Goal: Information Seeking & Learning: Learn about a topic

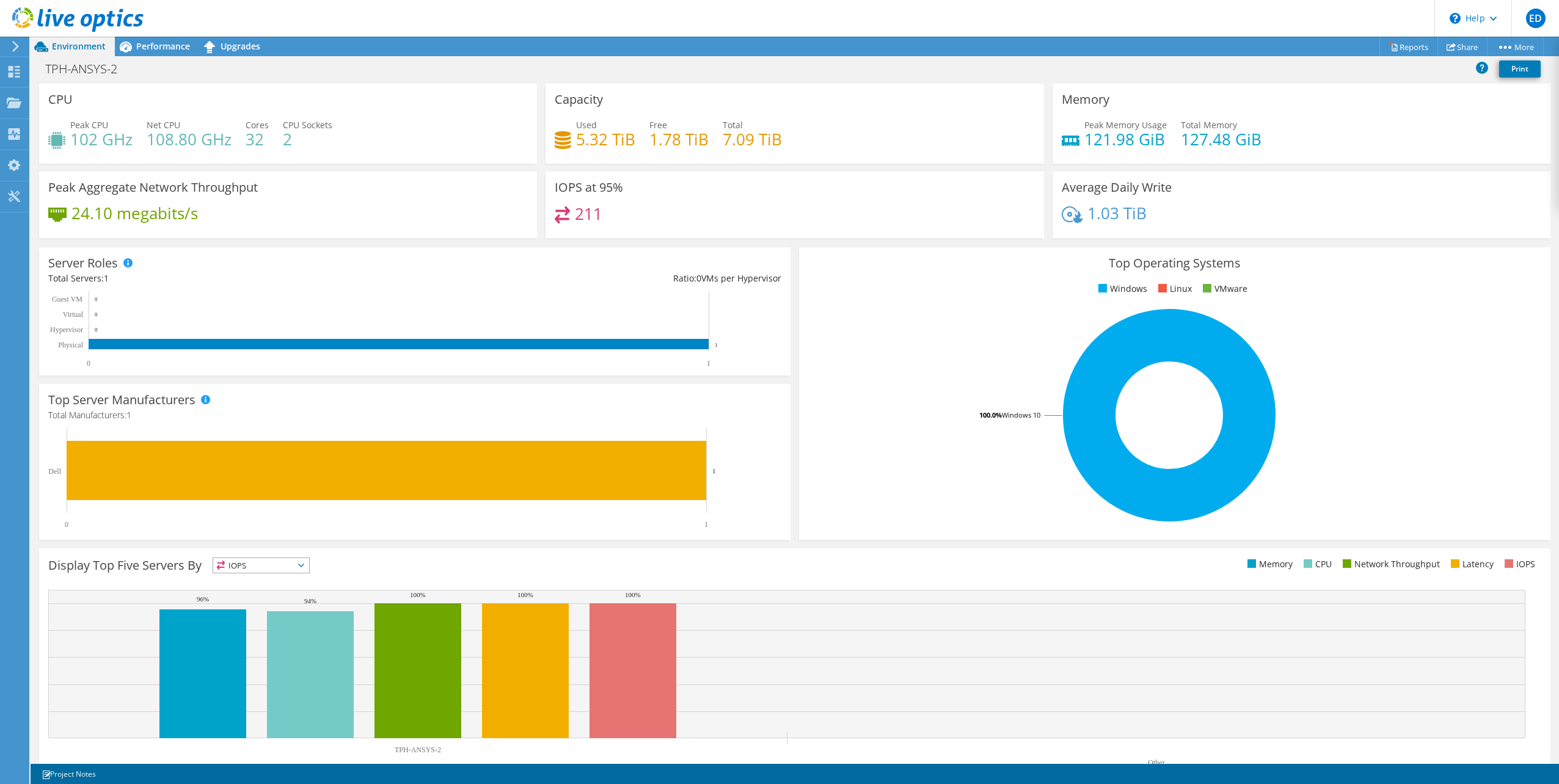
click at [36, 25] on icon at bounding box center [78, 19] width 132 height 25
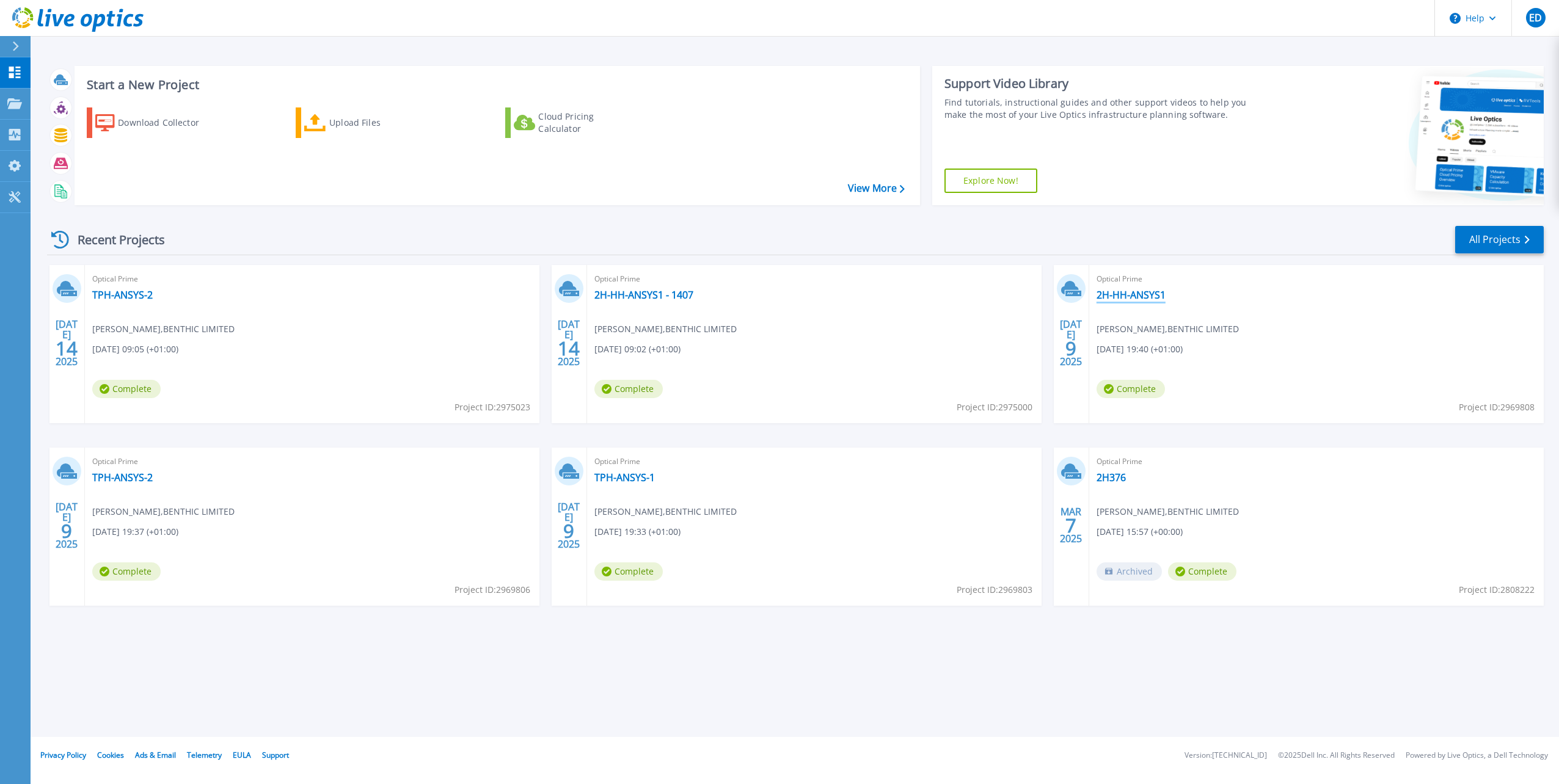
click at [1134, 295] on link "2H-HH-ANSYS1" at bounding box center [1130, 295] width 69 height 12
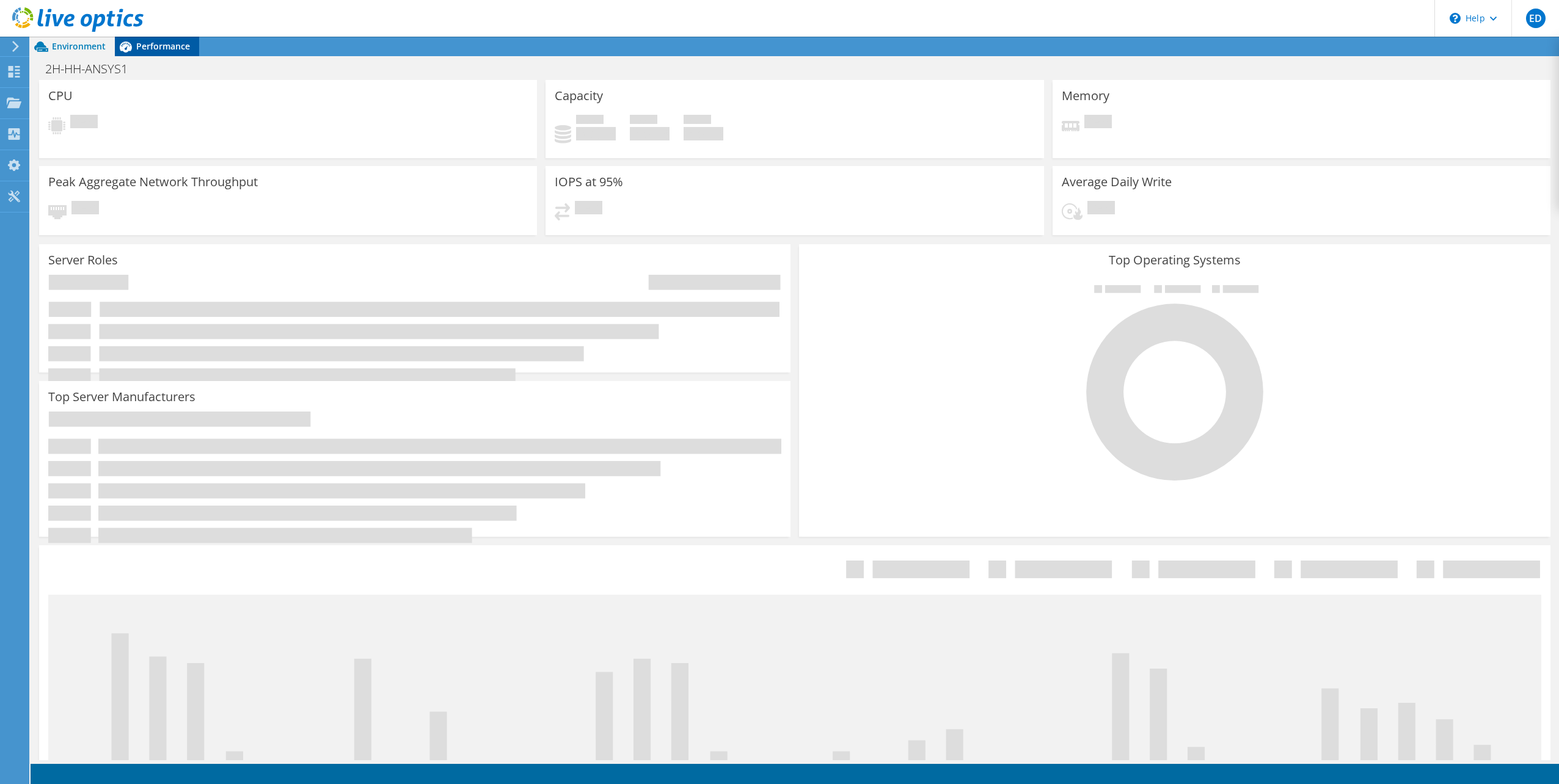
click at [140, 44] on span "Performance" at bounding box center [162, 46] width 54 height 11
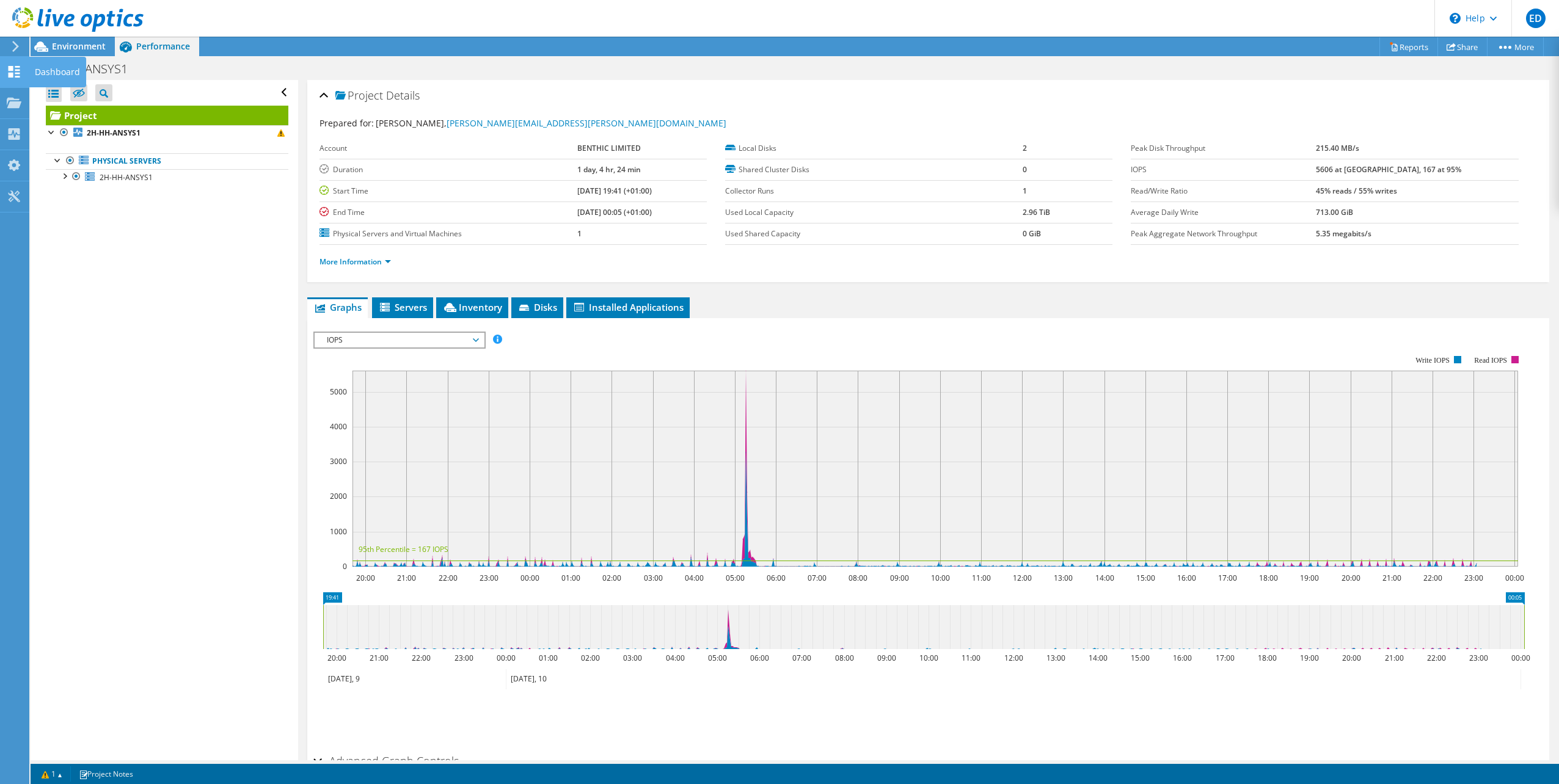
click at [16, 77] on use at bounding box center [14, 72] width 11 height 11
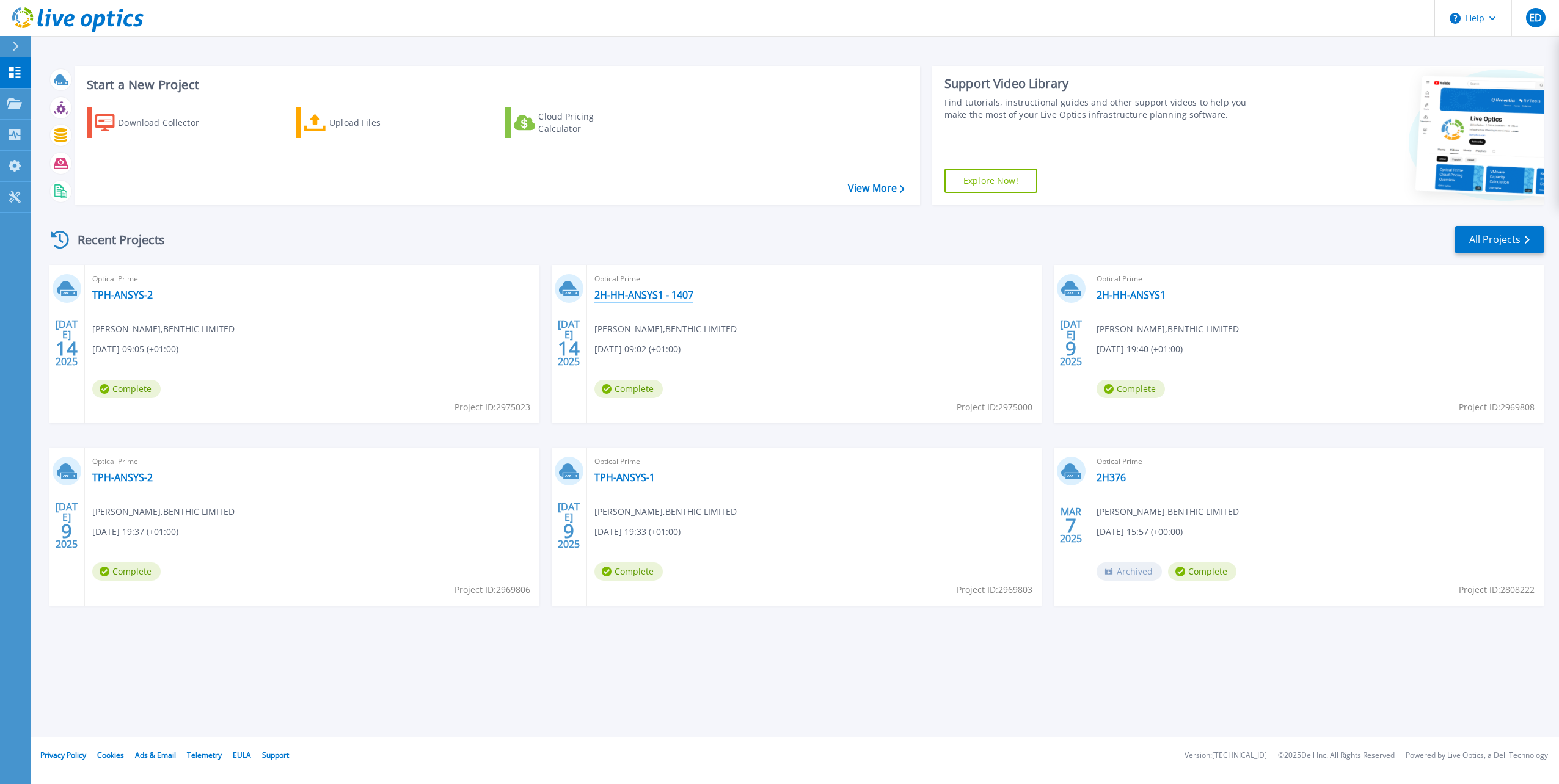
click at [663, 297] on link "2H-HH-ANSYS1 - 1407" at bounding box center [644, 295] width 99 height 12
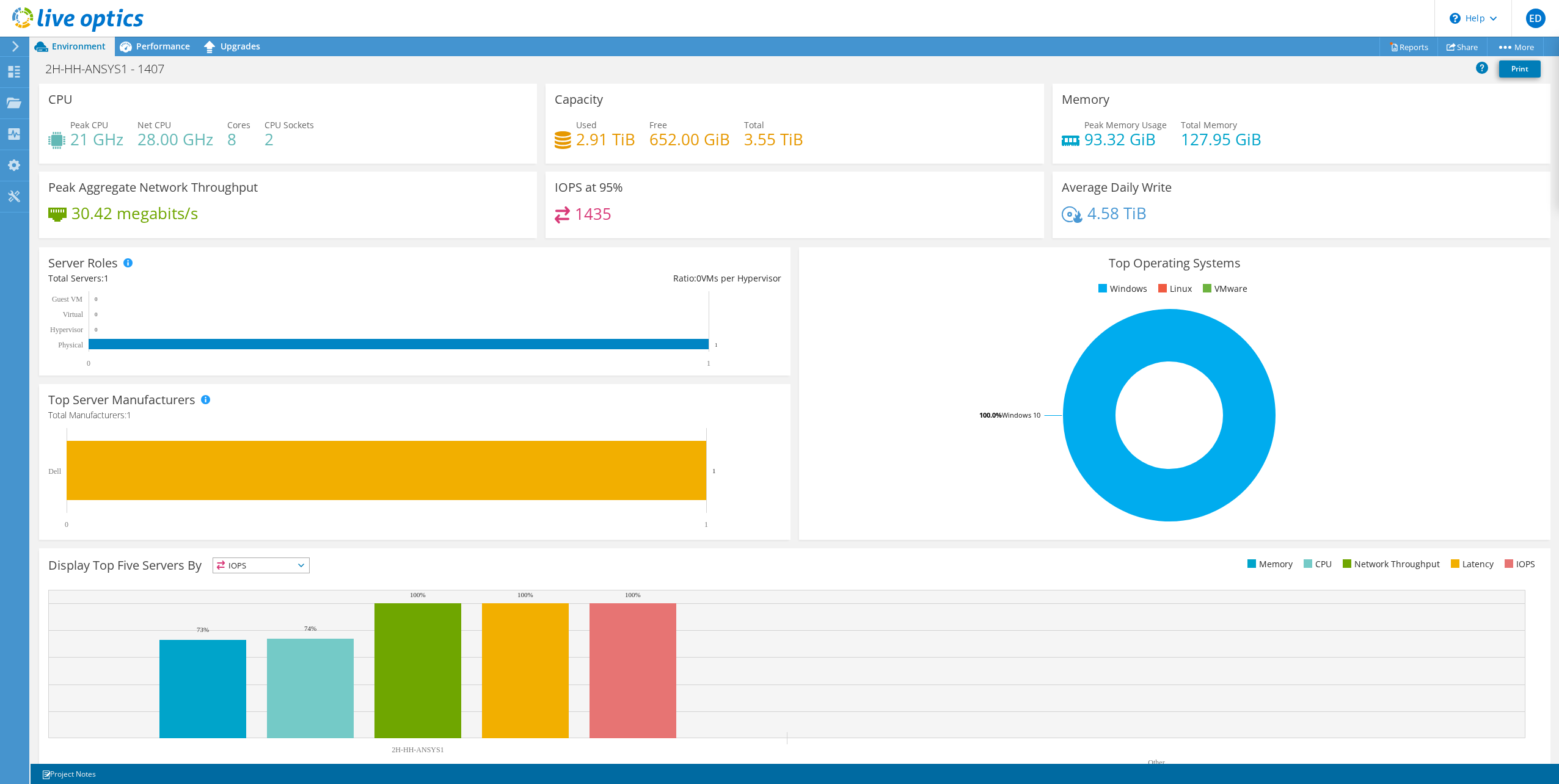
click at [148, 48] on span "Performance" at bounding box center [162, 46] width 54 height 11
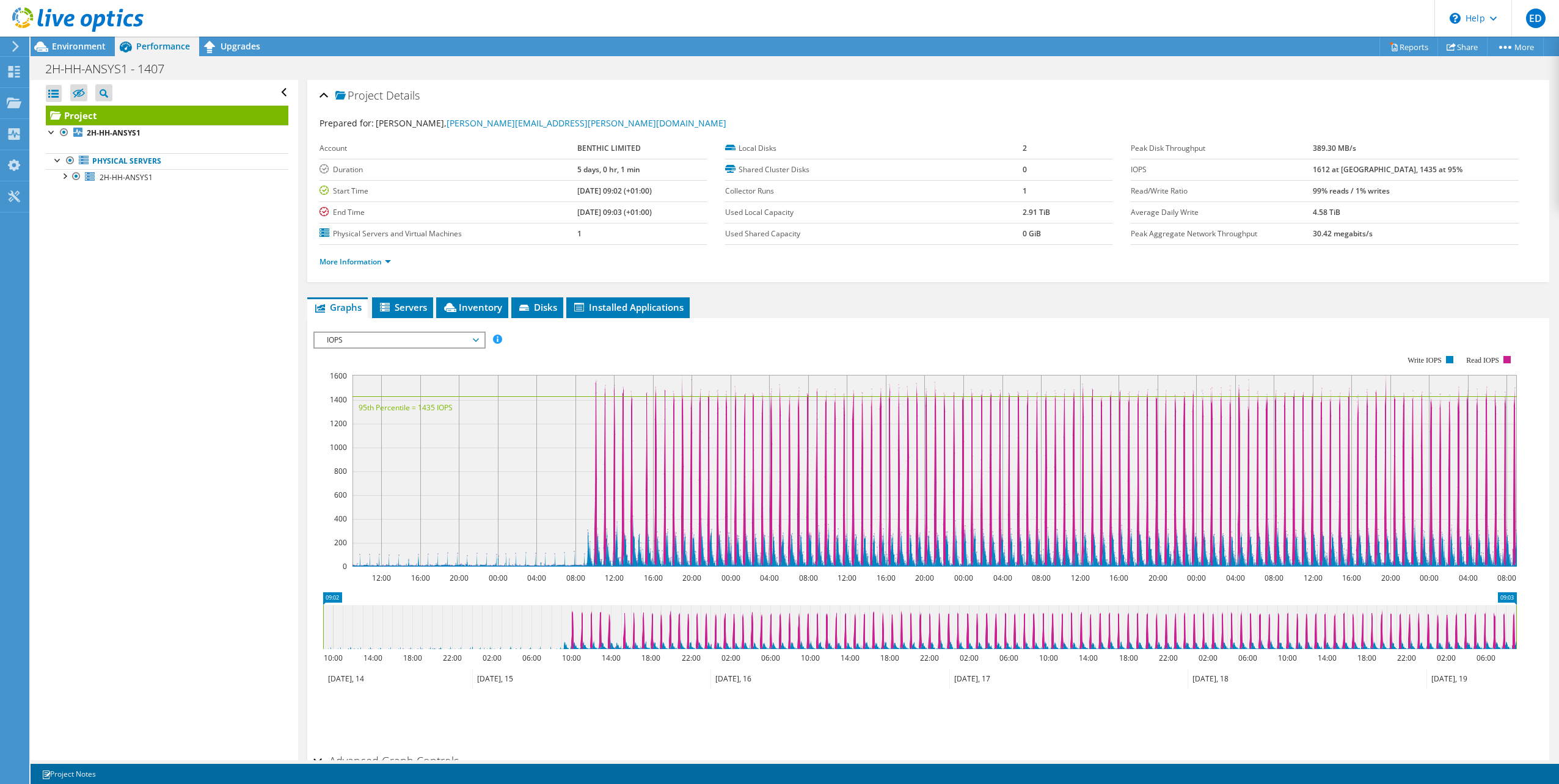
click at [381, 333] on span "IOPS" at bounding box center [399, 340] width 157 height 14
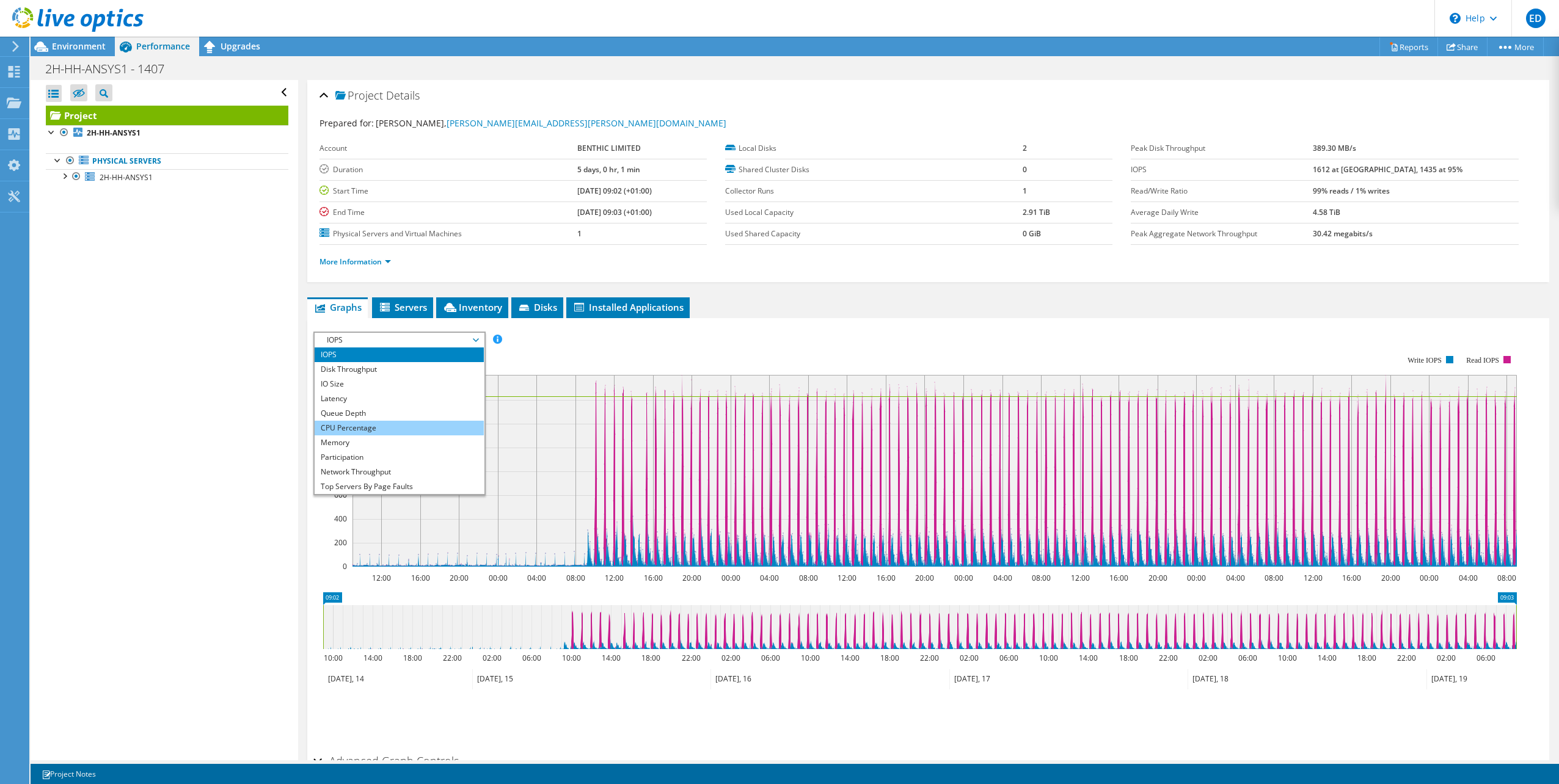
click at [382, 429] on li "CPU Percentage" at bounding box center [399, 428] width 169 height 14
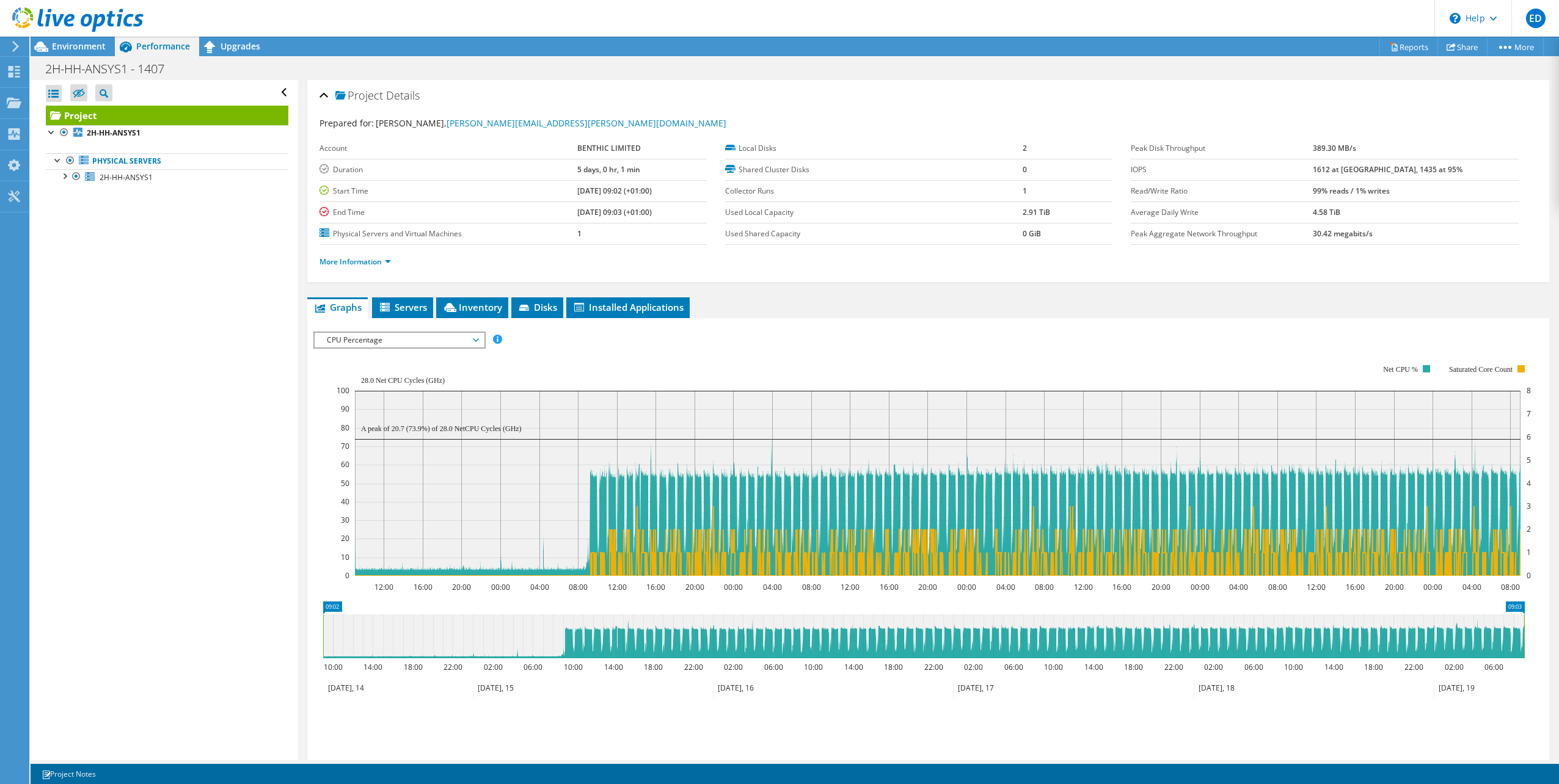
click at [416, 340] on span "CPU Percentage" at bounding box center [399, 340] width 157 height 14
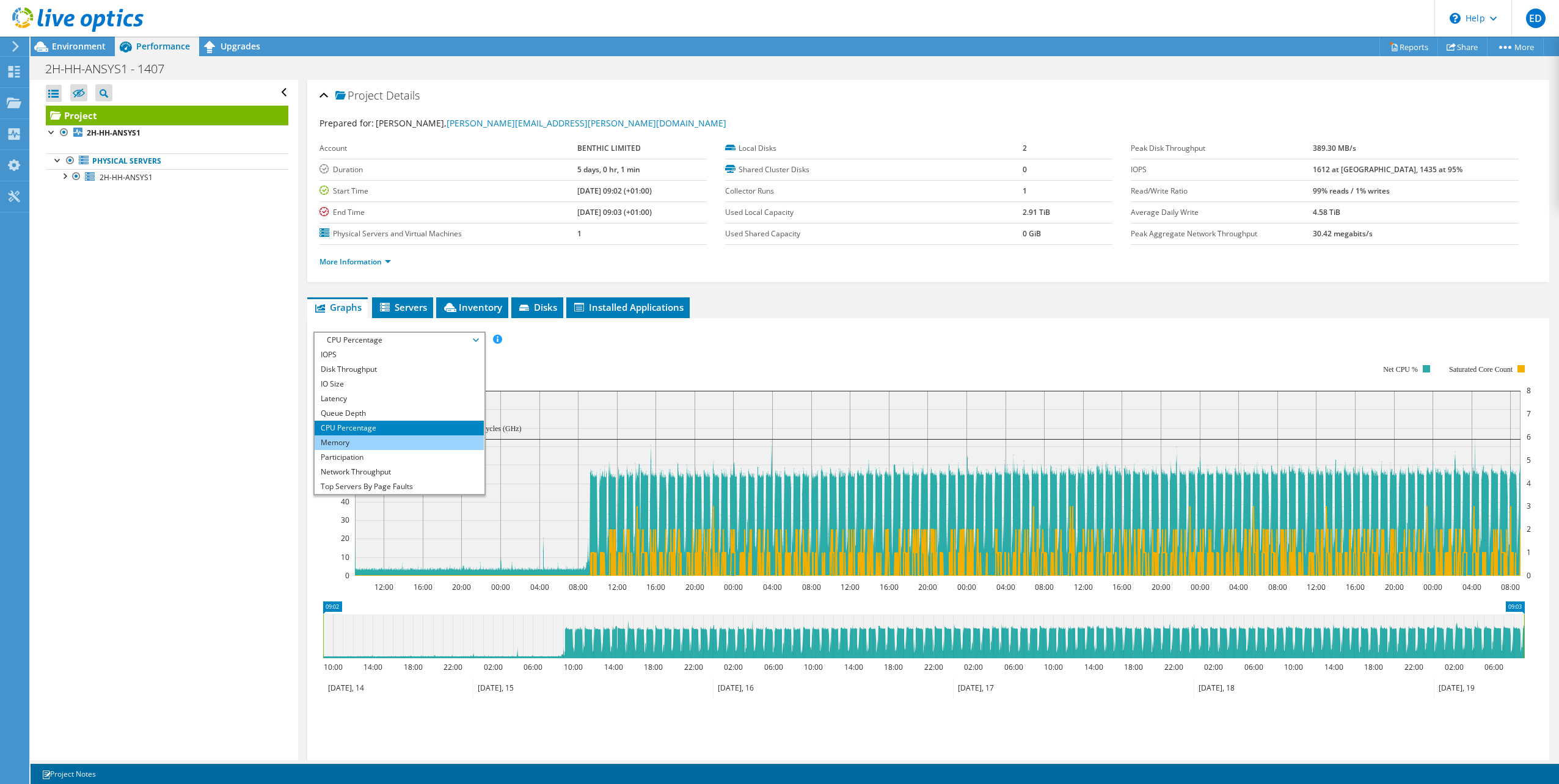
click at [357, 443] on li "Memory" at bounding box center [399, 443] width 169 height 14
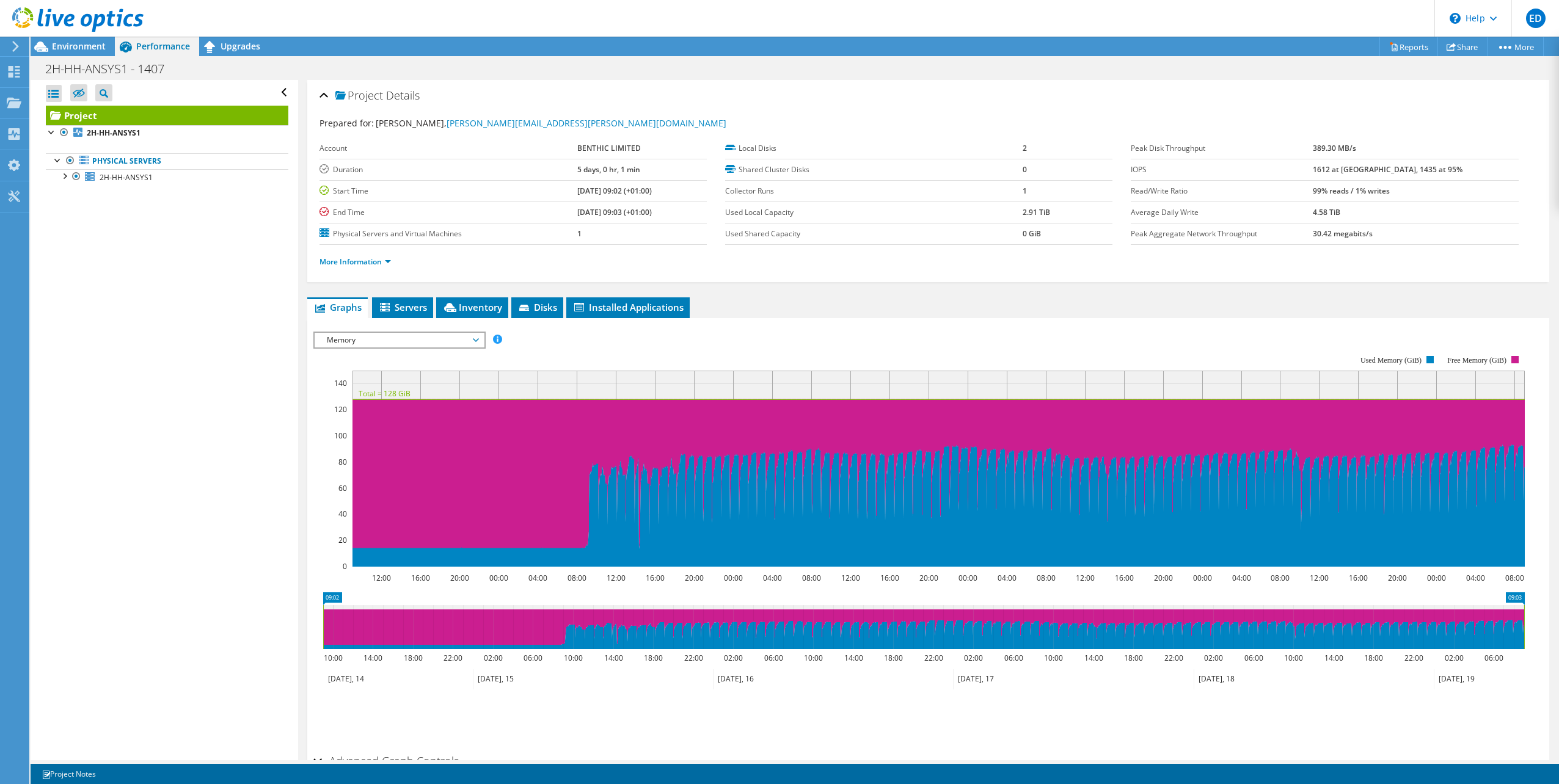
click at [390, 340] on span "Memory" at bounding box center [399, 340] width 157 height 14
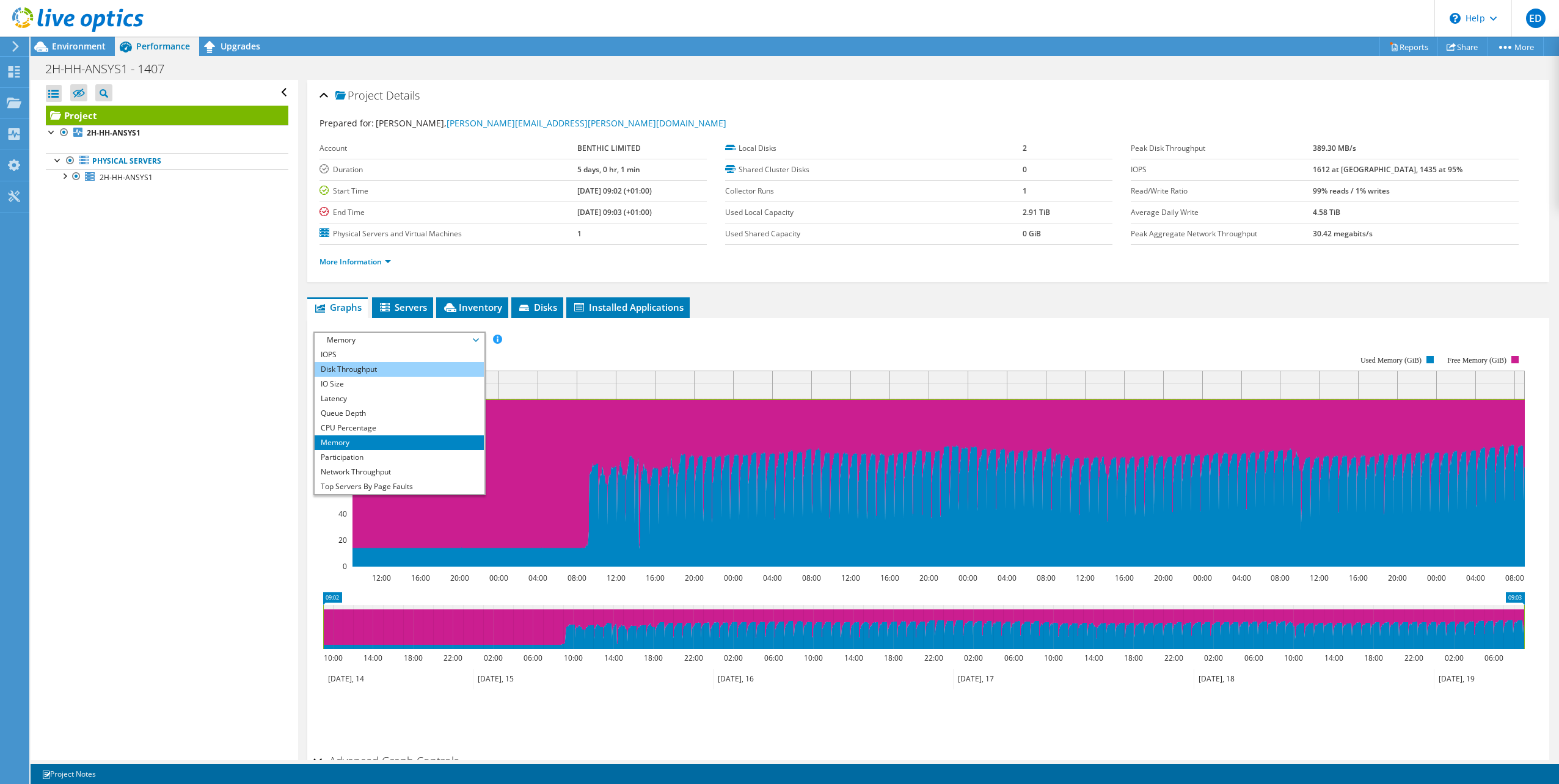
click at [386, 367] on li "Disk Throughput" at bounding box center [399, 369] width 169 height 14
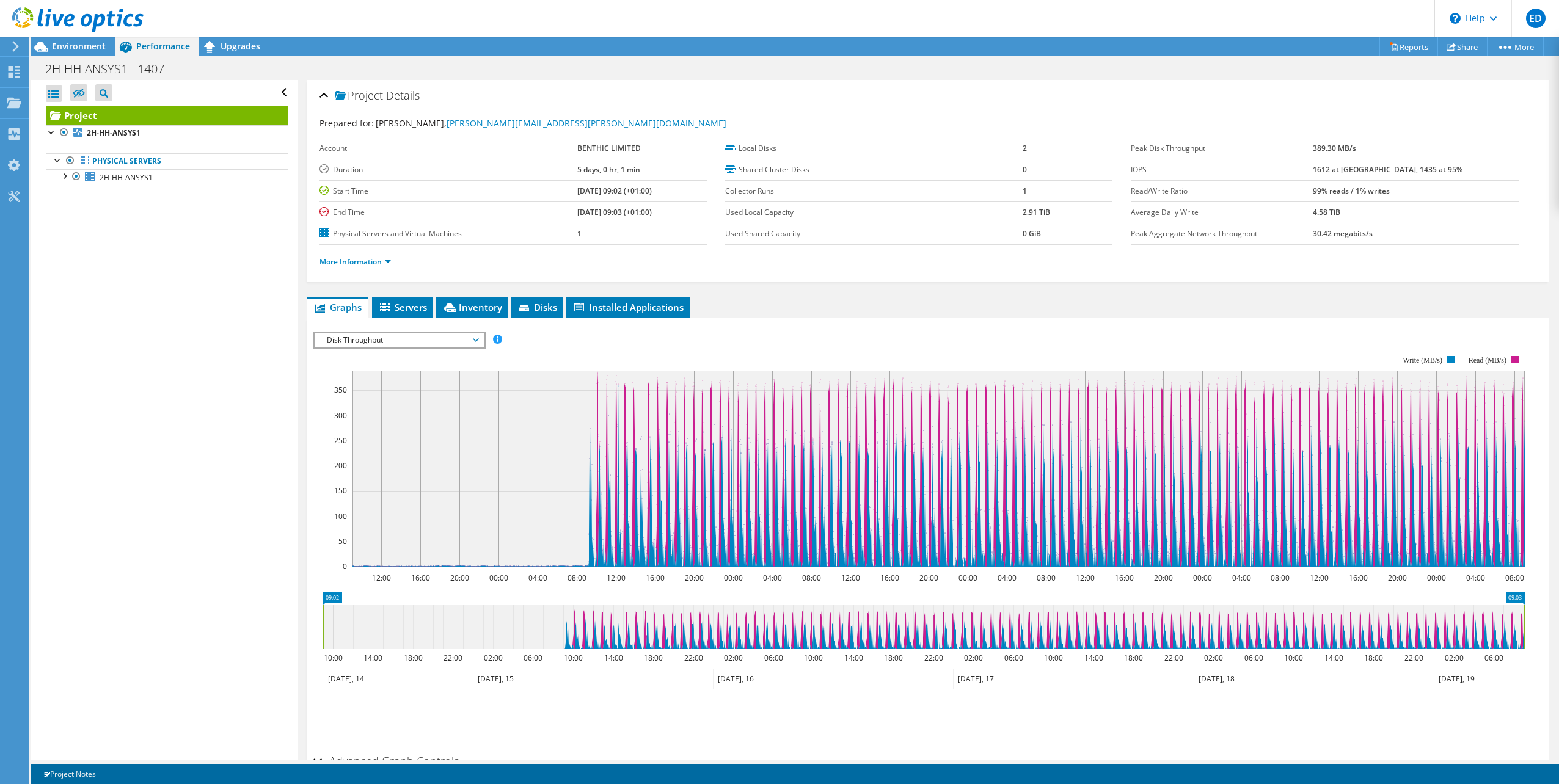
click at [409, 335] on span "Disk Throughput" at bounding box center [399, 340] width 157 height 14
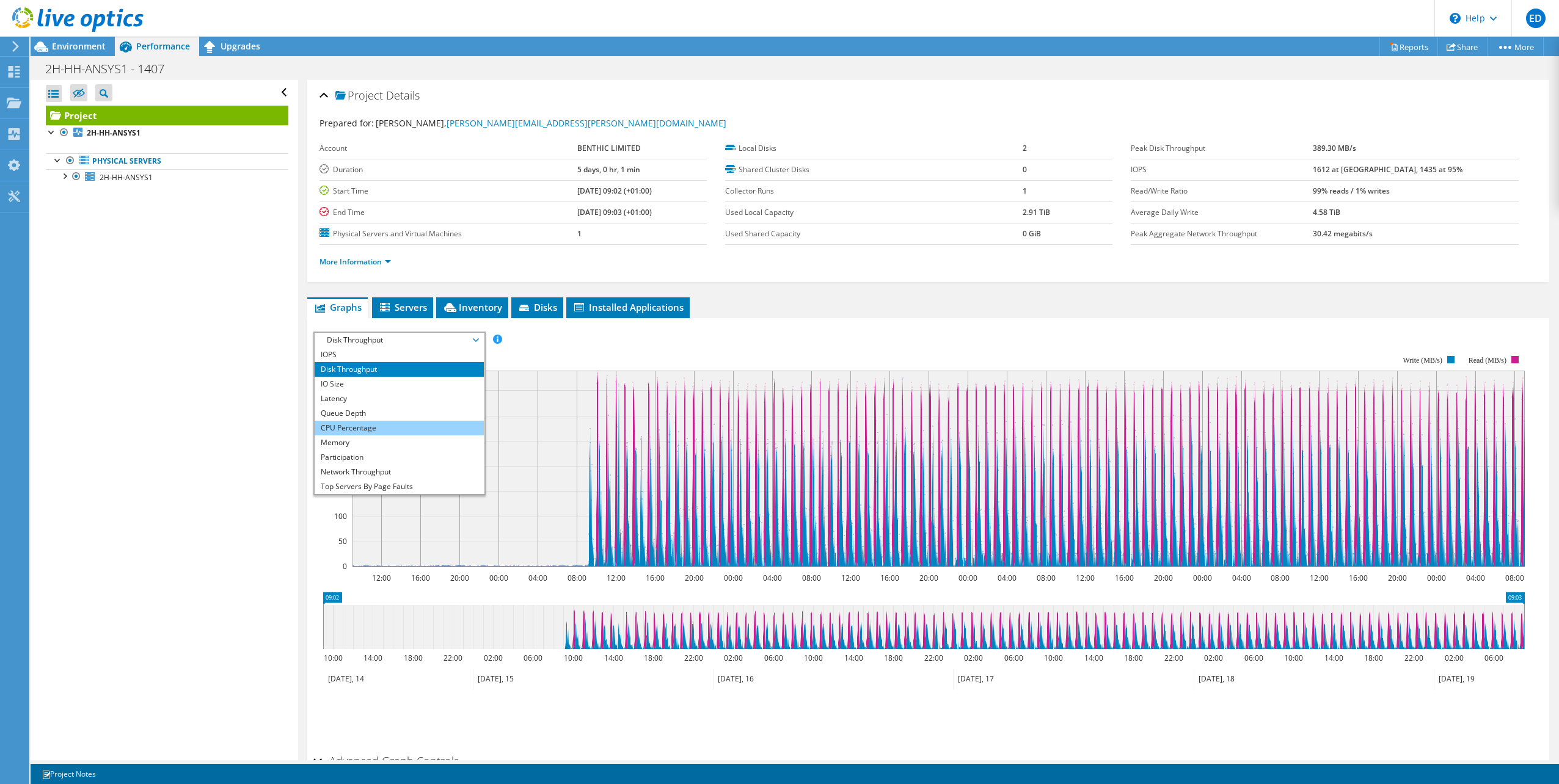
click at [397, 431] on li "CPU Percentage" at bounding box center [399, 428] width 169 height 14
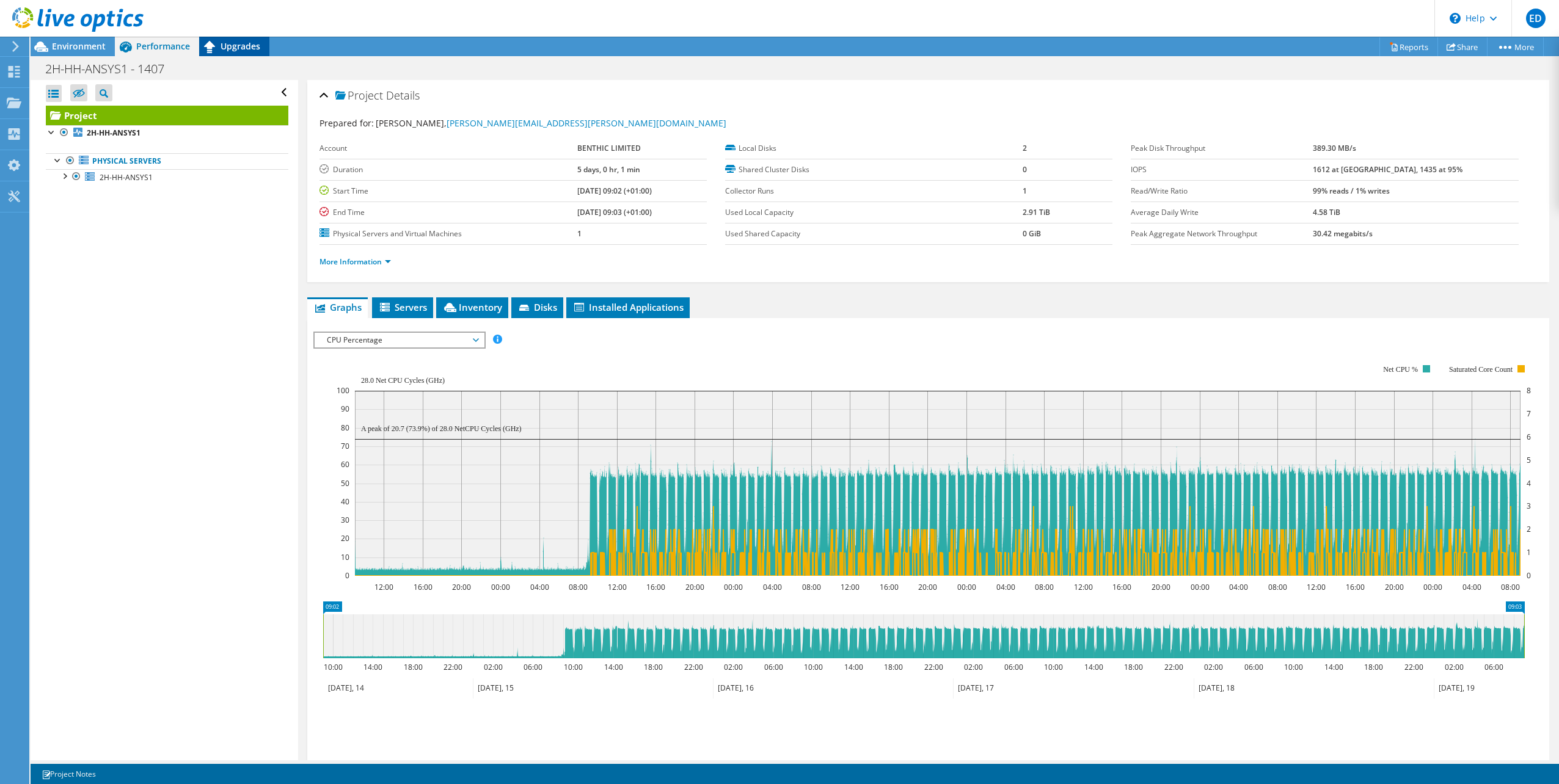
click at [239, 49] on span "Upgrades" at bounding box center [240, 46] width 39 height 11
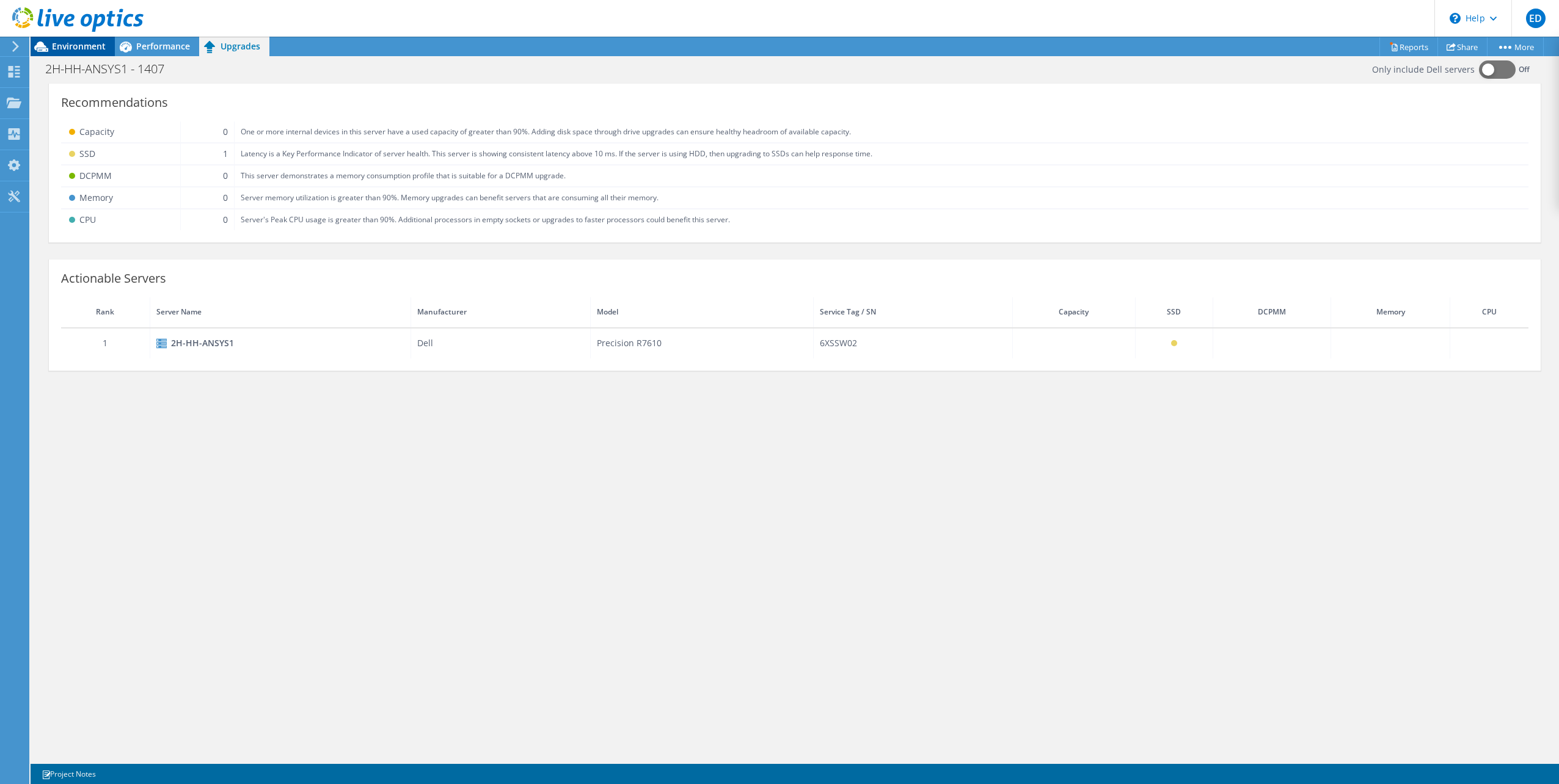
click at [73, 46] on span "Environment" at bounding box center [79, 46] width 54 height 11
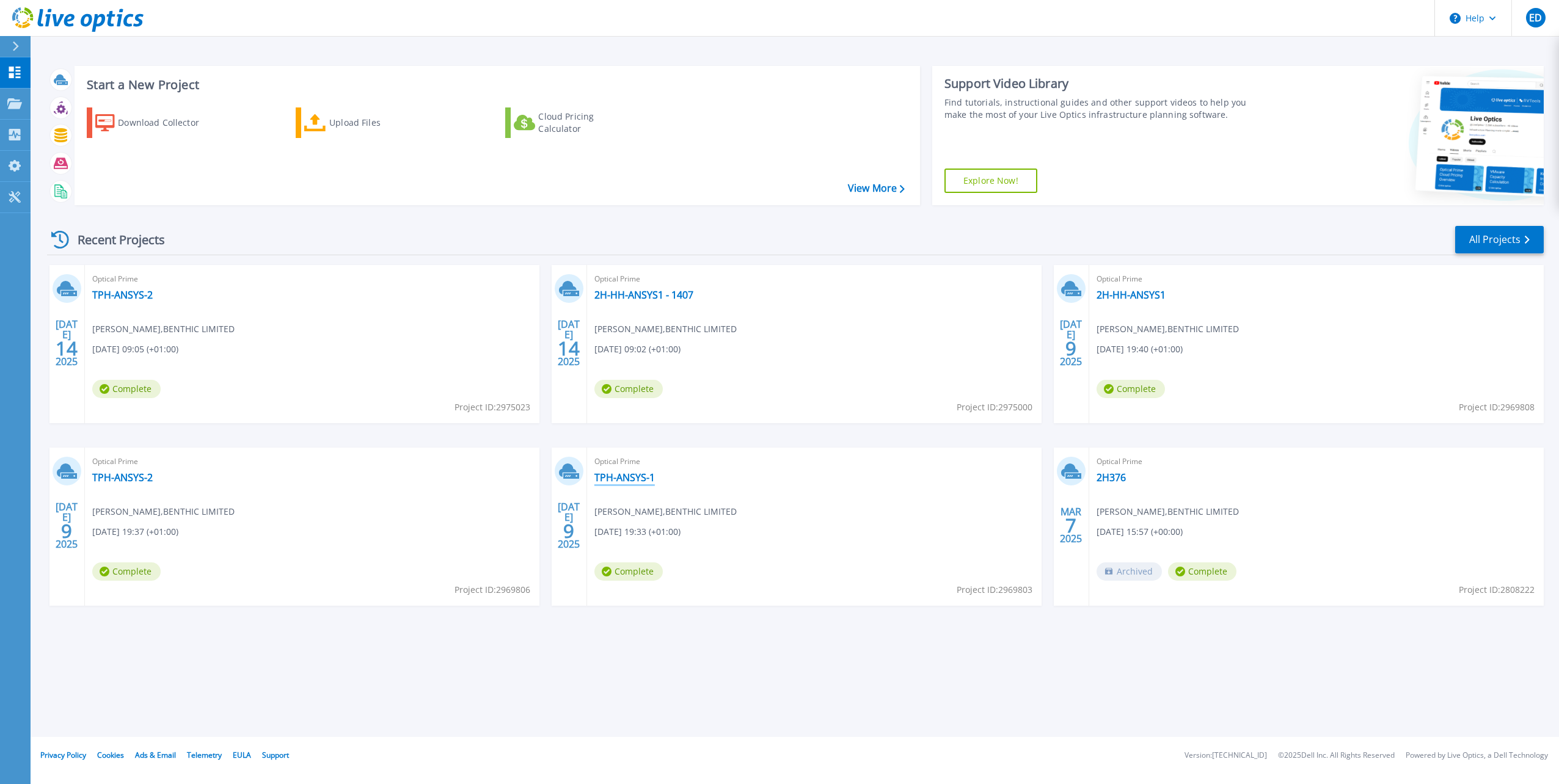
click at [640, 476] on link "TPH-ANSYS-1" at bounding box center [625, 477] width 61 height 12
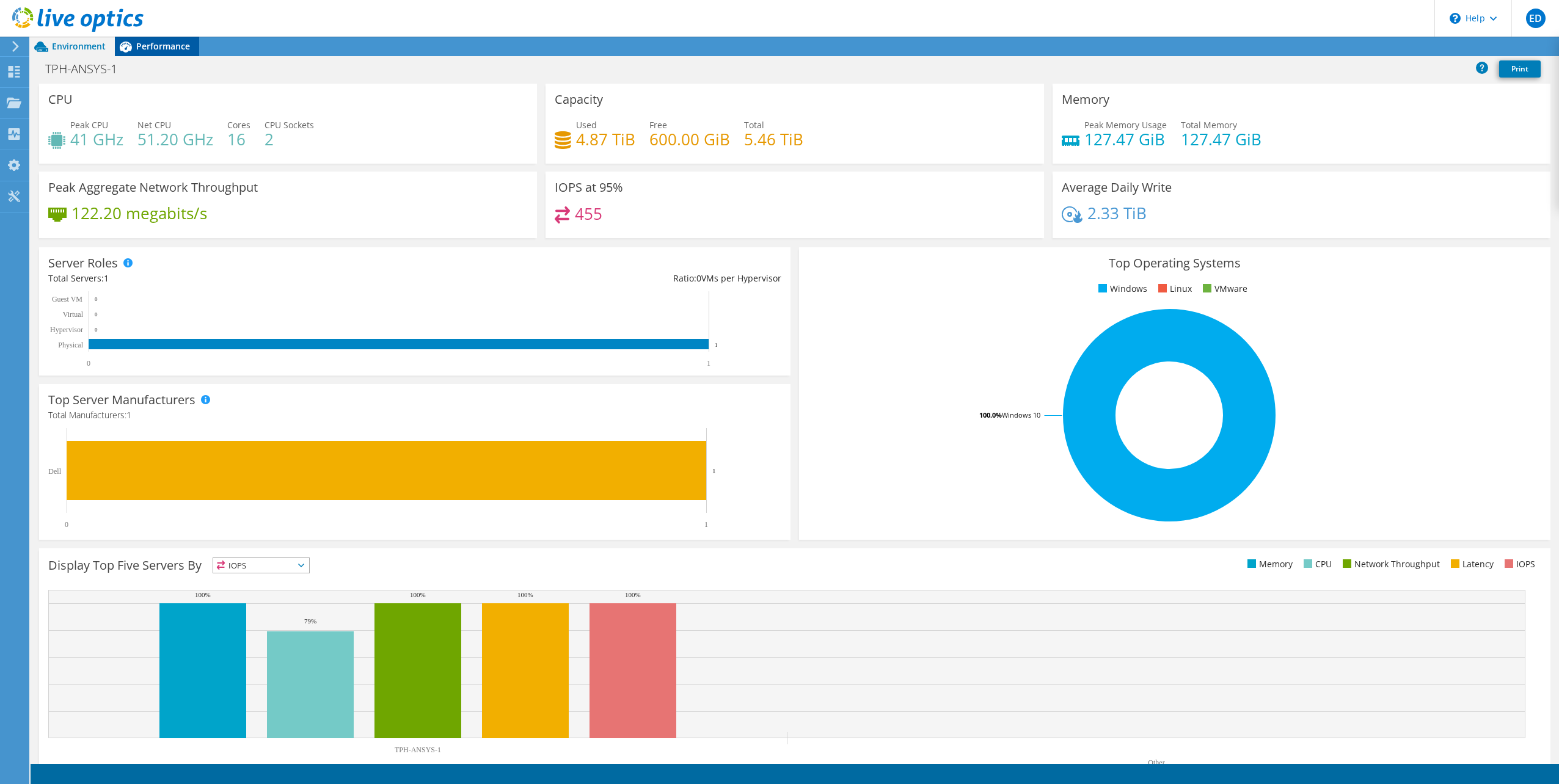
click at [170, 40] on span "Performance" at bounding box center [162, 46] width 54 height 11
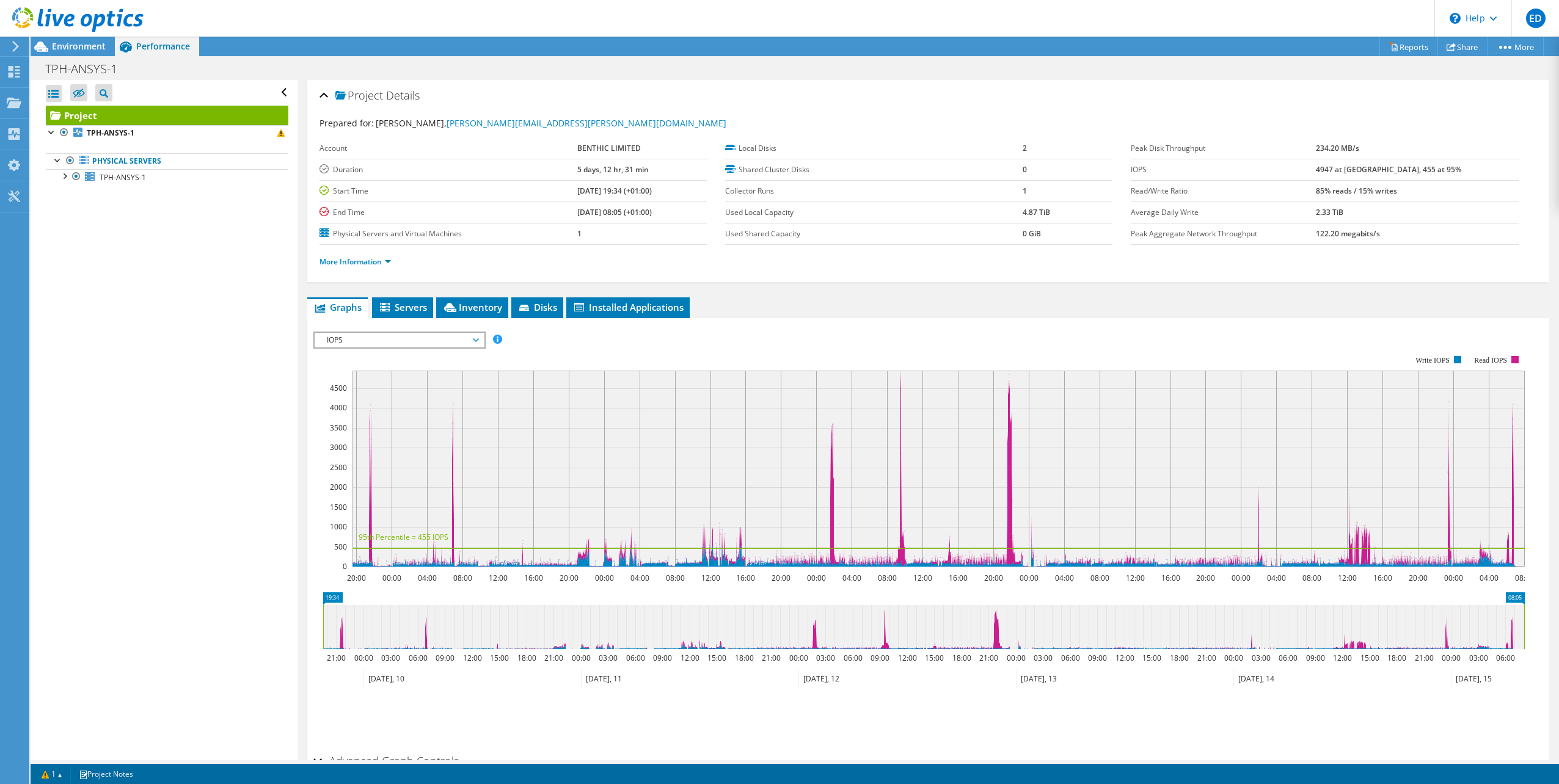
click at [422, 344] on span "IOPS" at bounding box center [399, 340] width 157 height 14
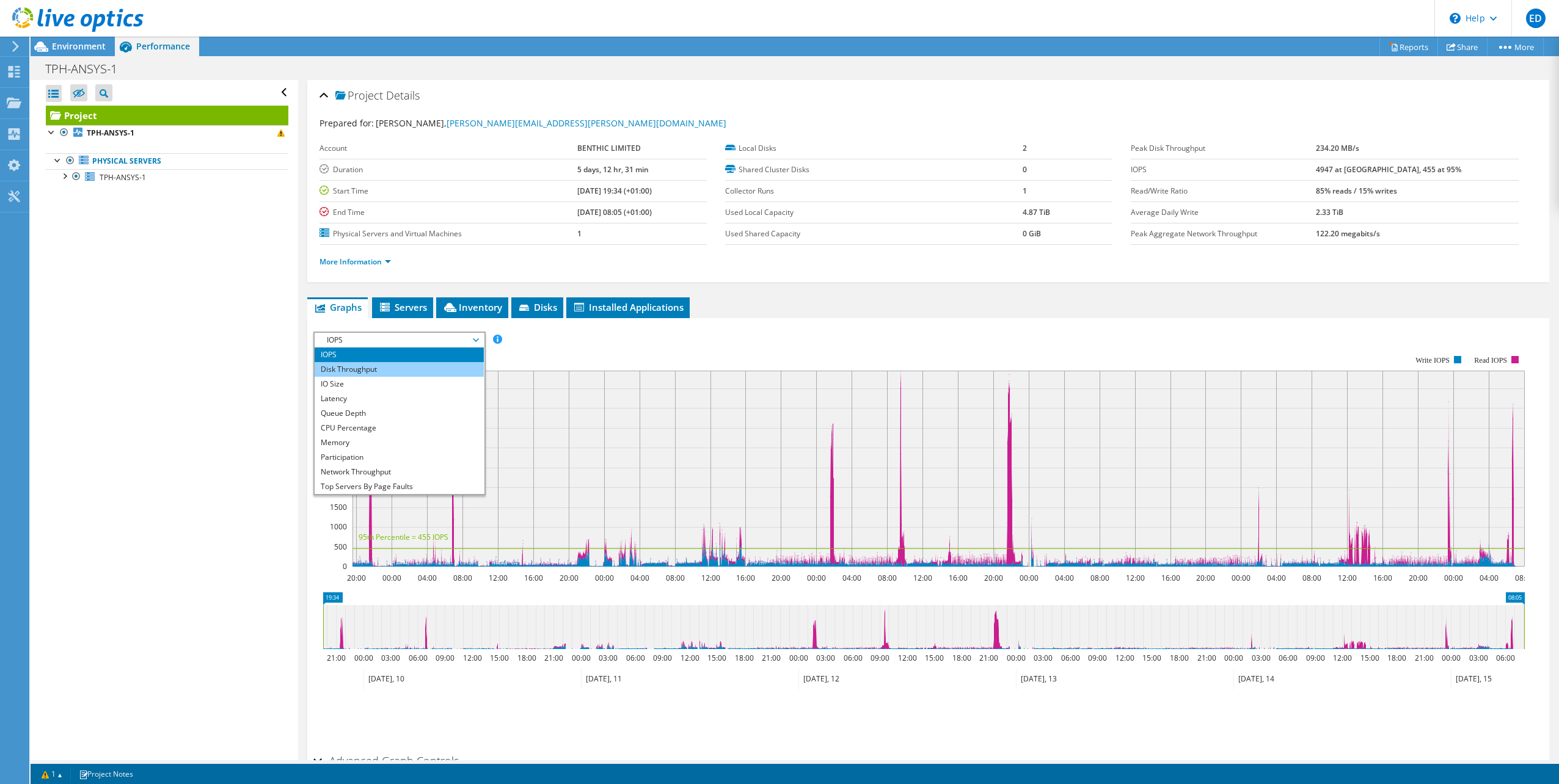
click at [404, 366] on li "Disk Throughput" at bounding box center [399, 369] width 169 height 14
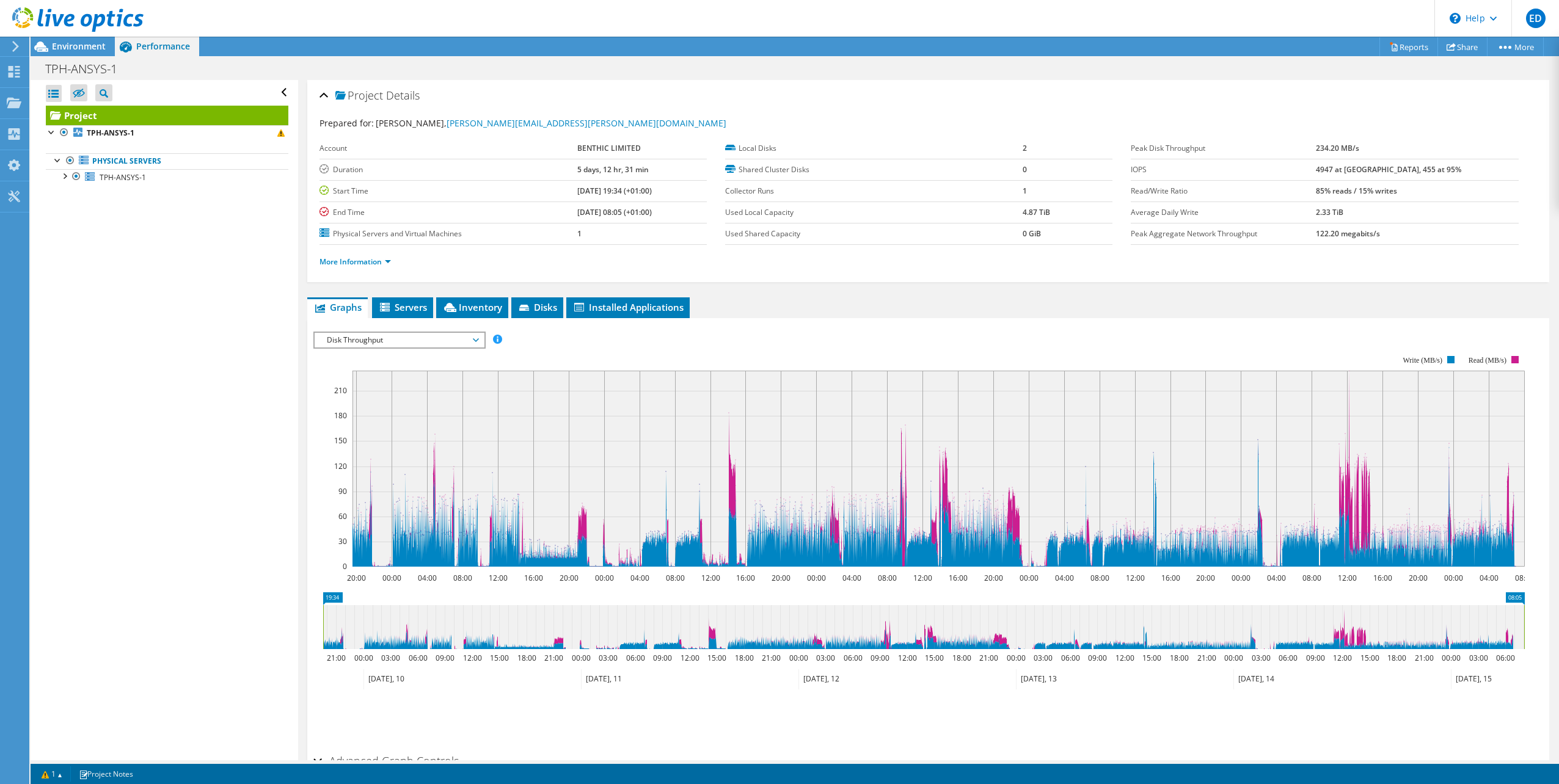
click at [380, 340] on span "Disk Throughput" at bounding box center [399, 340] width 157 height 14
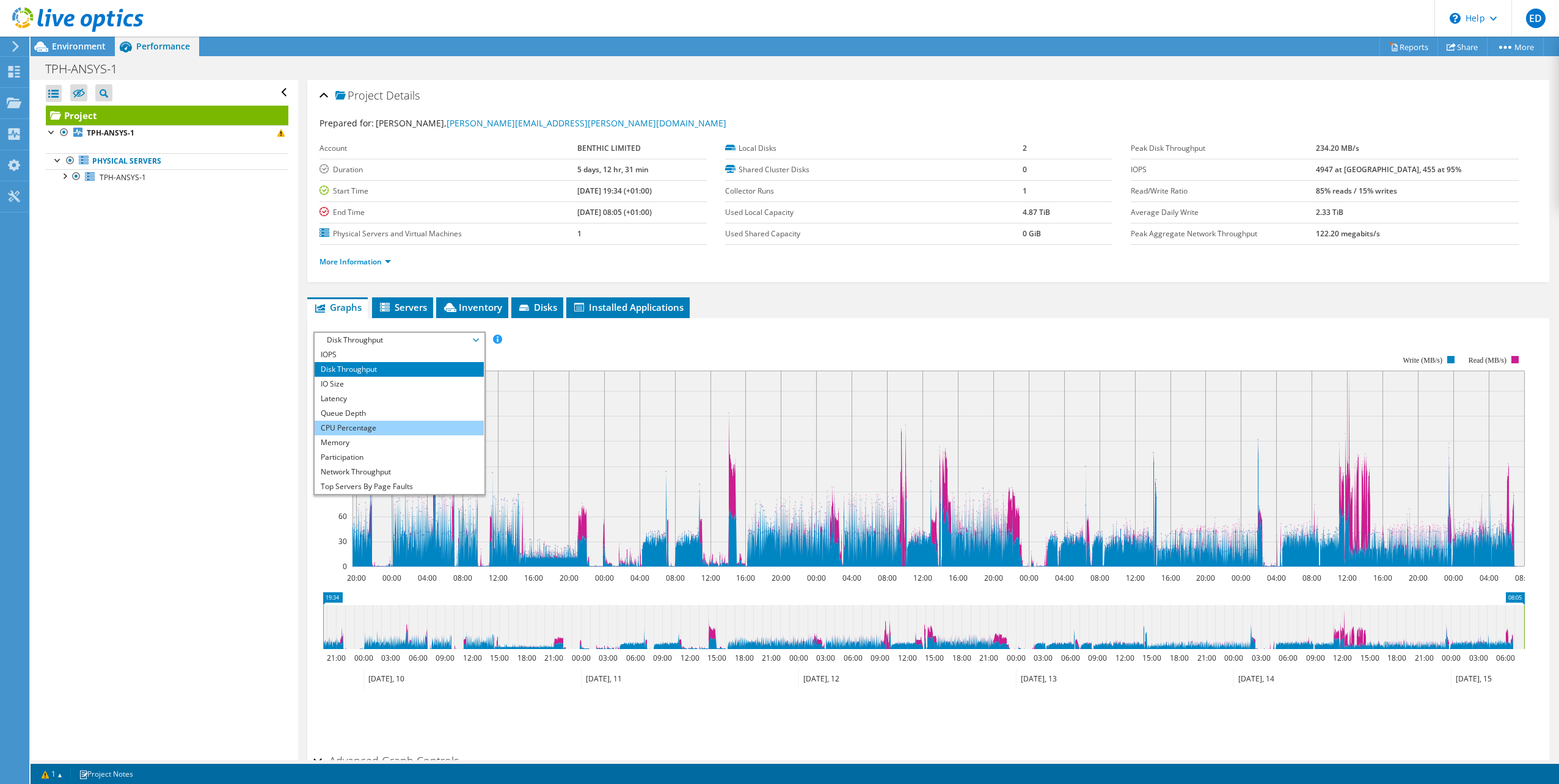
click at [379, 432] on li "CPU Percentage" at bounding box center [399, 428] width 169 height 14
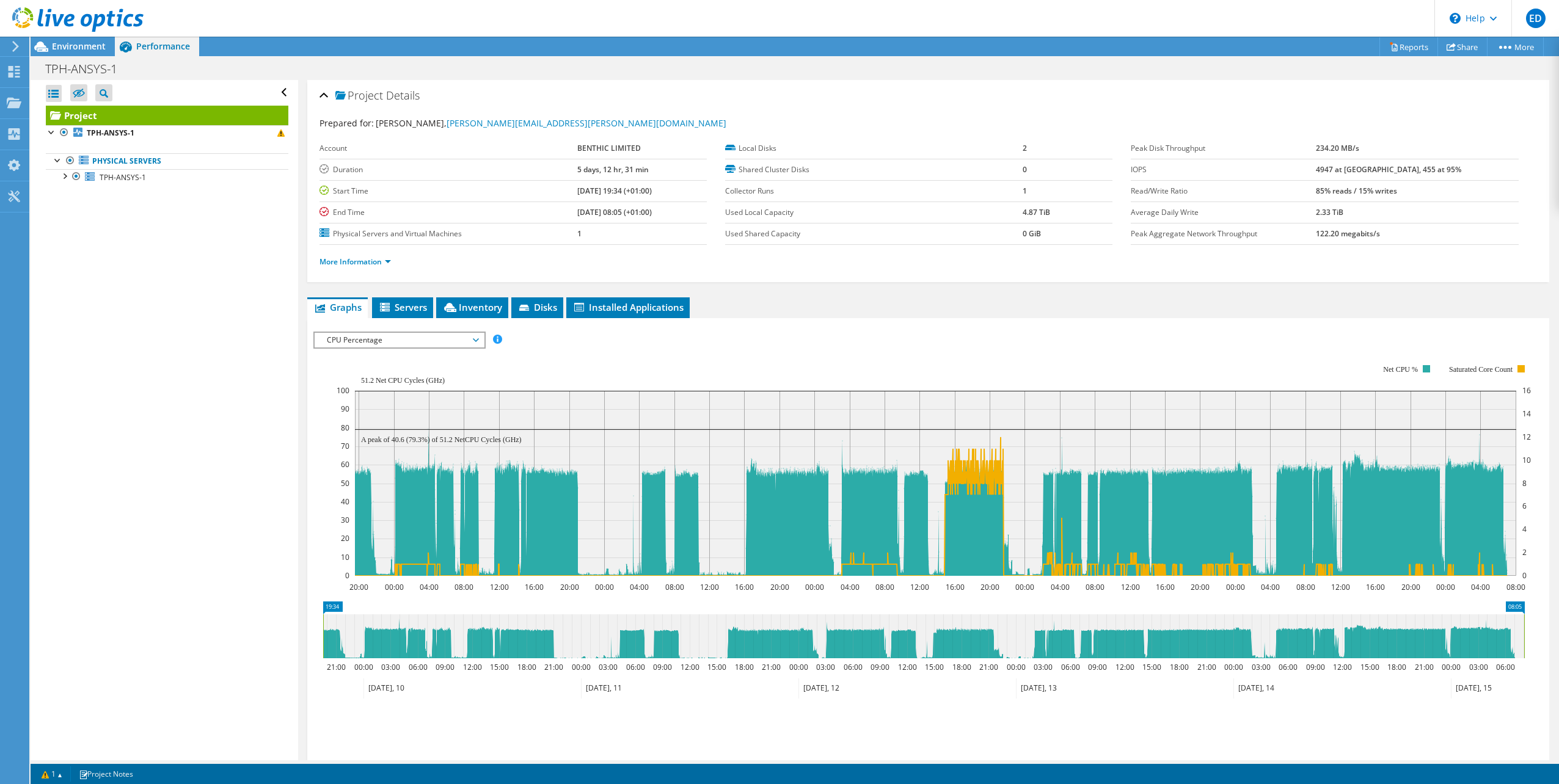
click at [386, 336] on span "CPU Percentage" at bounding box center [399, 340] width 157 height 14
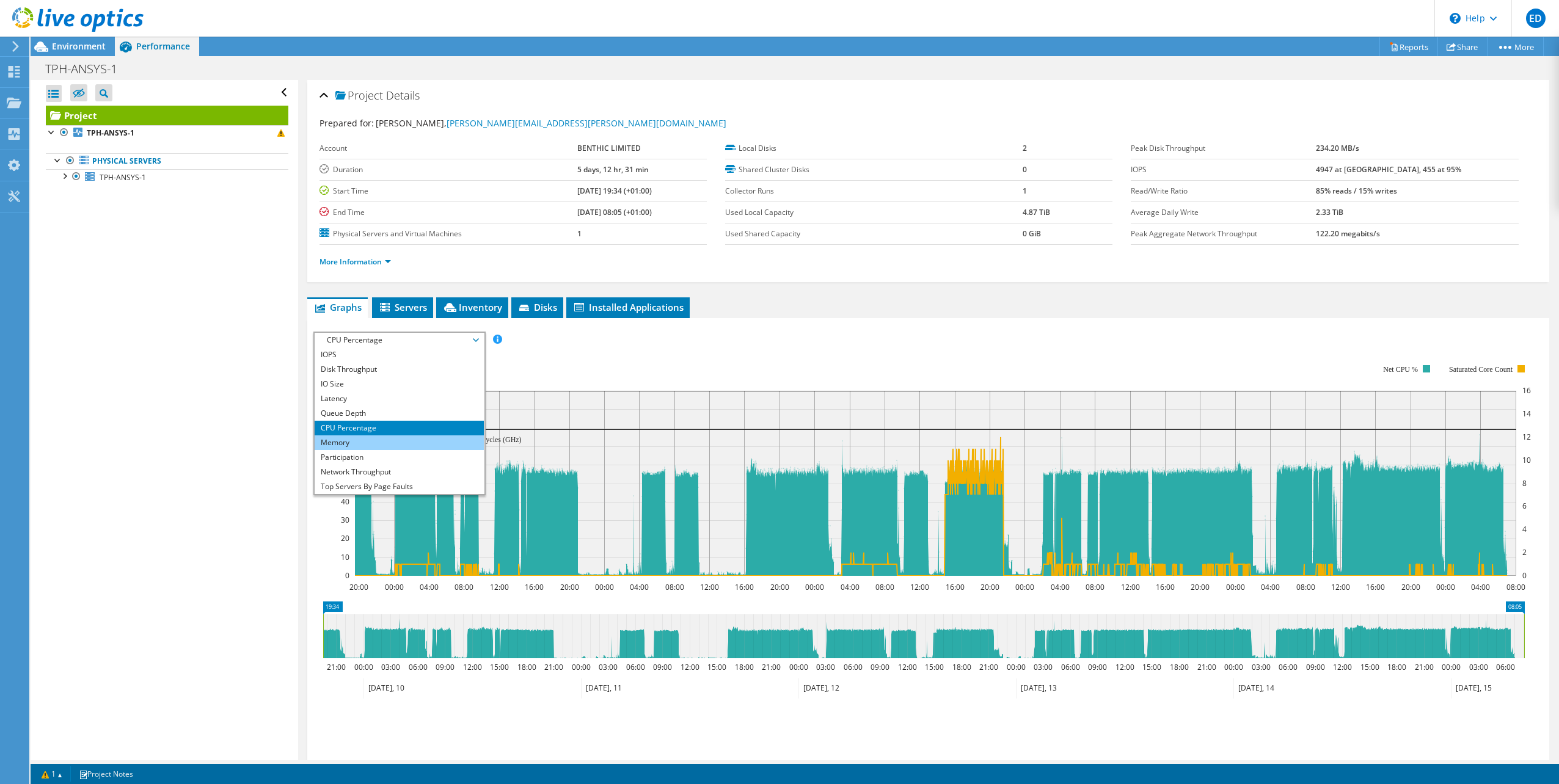
click at [378, 445] on li "Memory" at bounding box center [399, 443] width 169 height 14
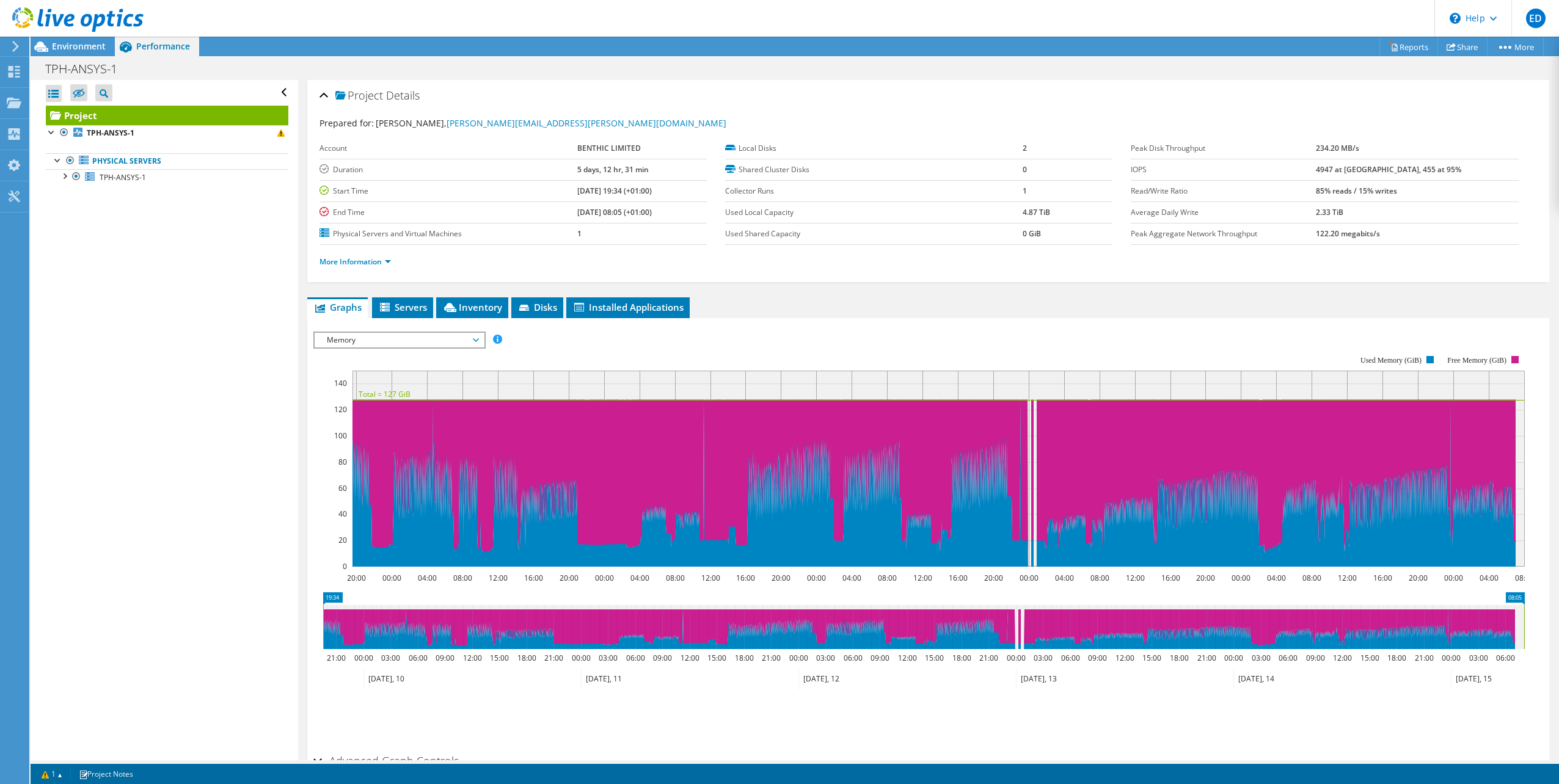
click at [369, 330] on div "IOPS Disk Throughput IO Size Latency Queue Depth CPU Percentage Memory Page Fau…" at bounding box center [928, 537] width 1230 height 423
click at [371, 340] on span "Memory" at bounding box center [399, 340] width 157 height 14
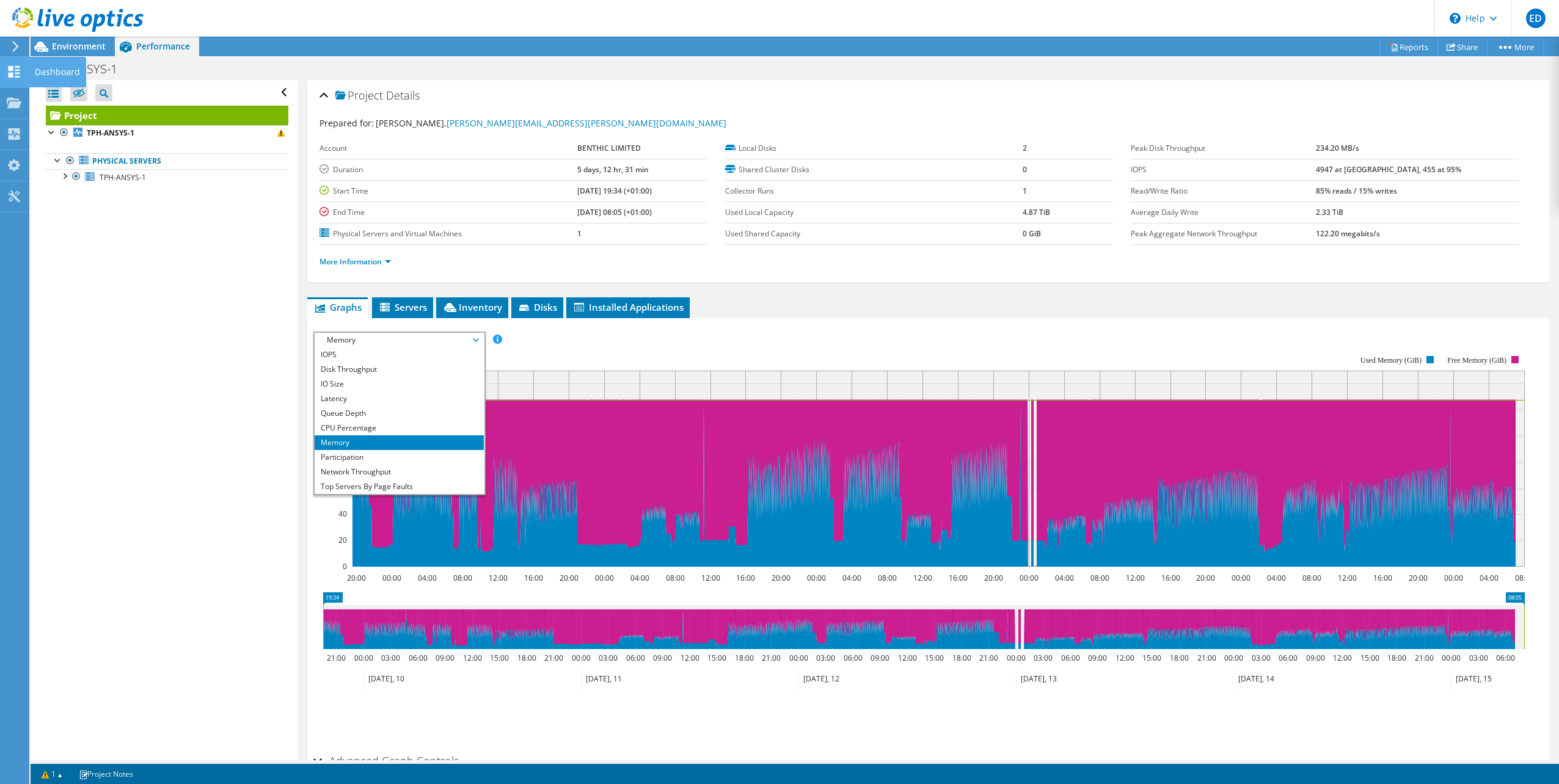
click at [18, 72] on icon at bounding box center [14, 72] width 14 height 11
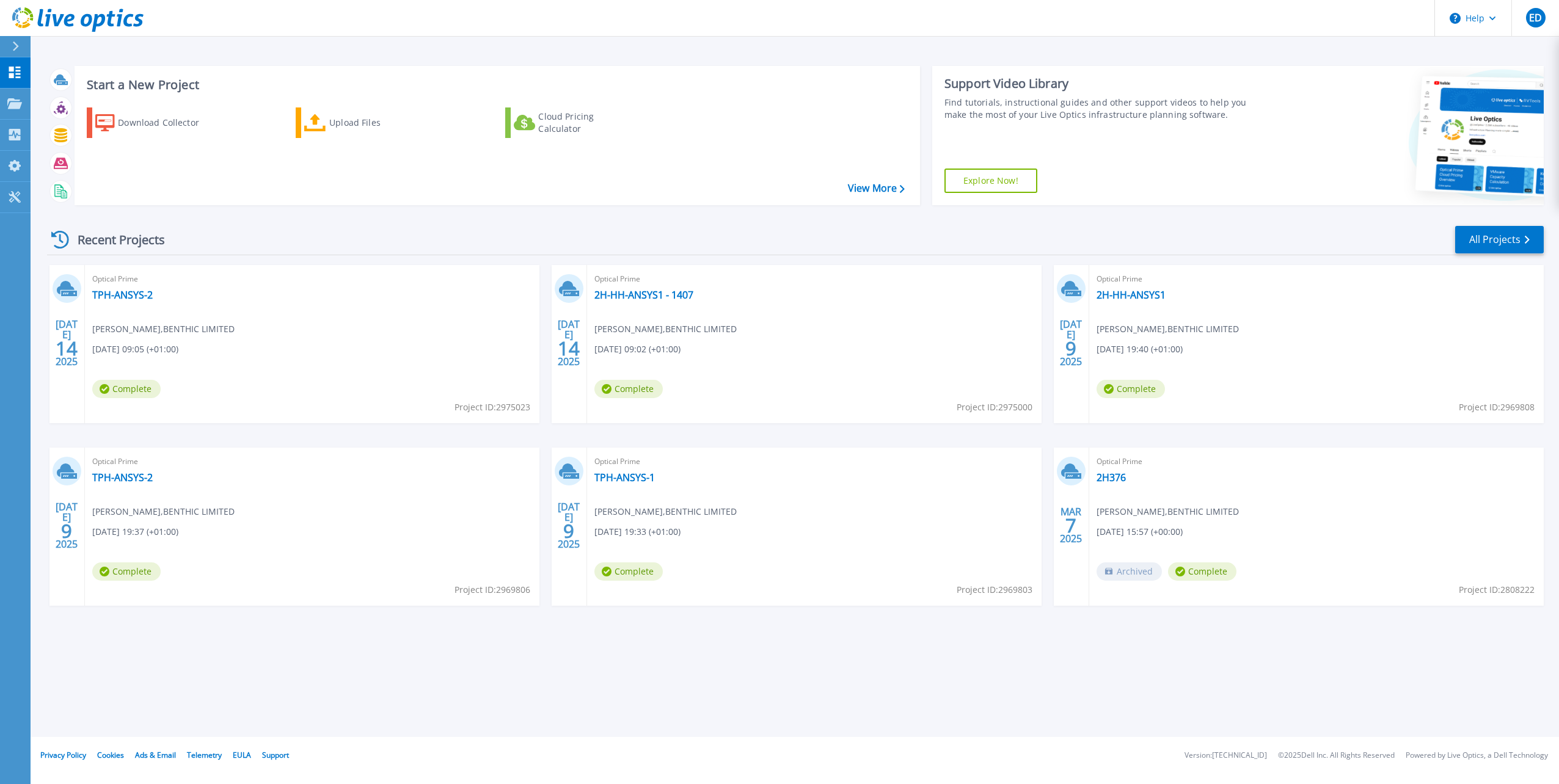
click at [119, 286] on div "Optical Prime TPH-ANSYS-2 [PERSON_NAME] , BENTHIC LIMITED [DATE] 09:05 (+01:00)…" at bounding box center [312, 344] width 454 height 158
click at [122, 297] on link "TPH-ANSYS-2" at bounding box center [122, 295] width 61 height 12
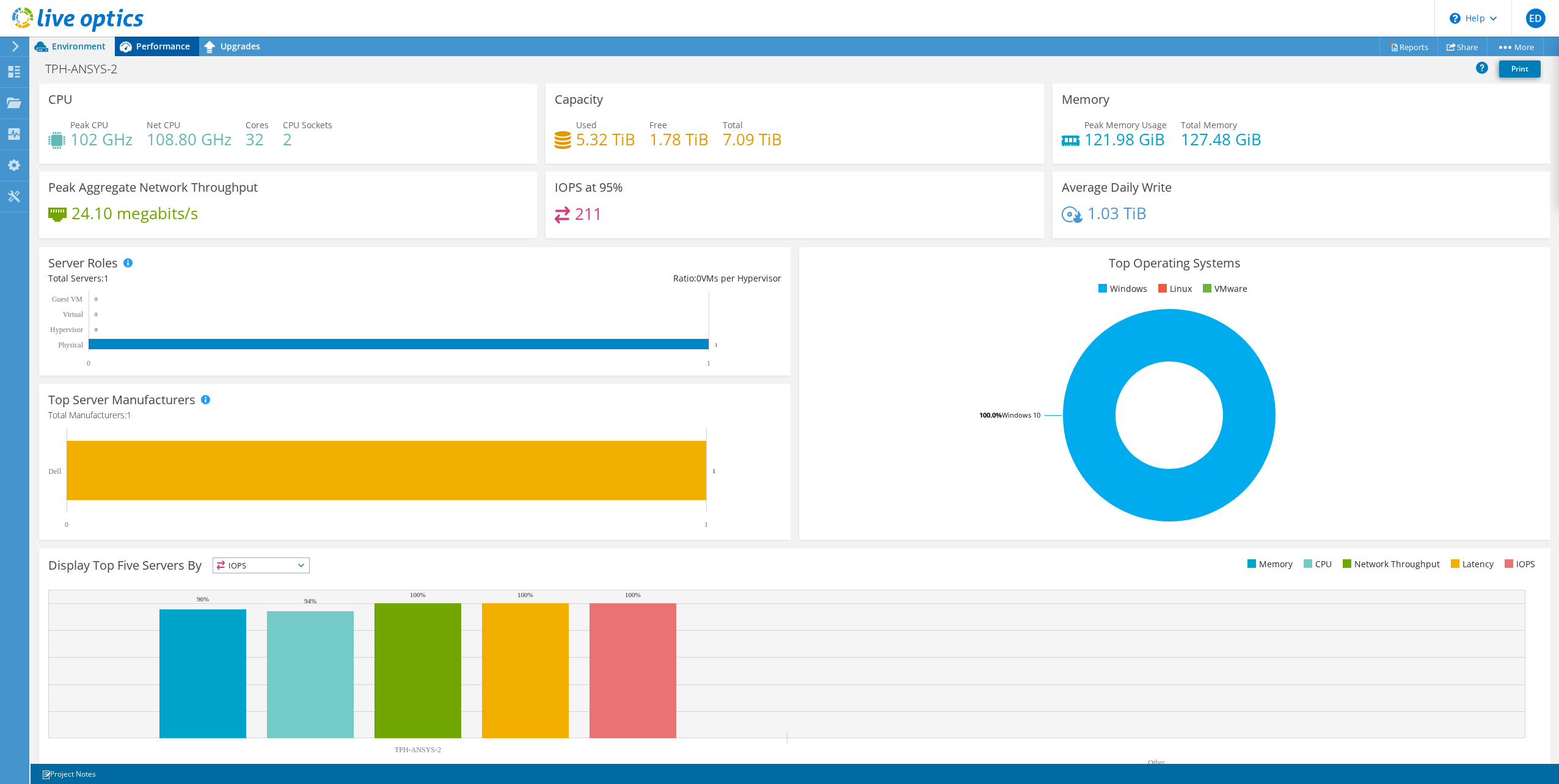
click at [163, 44] on span "Performance" at bounding box center [162, 46] width 54 height 11
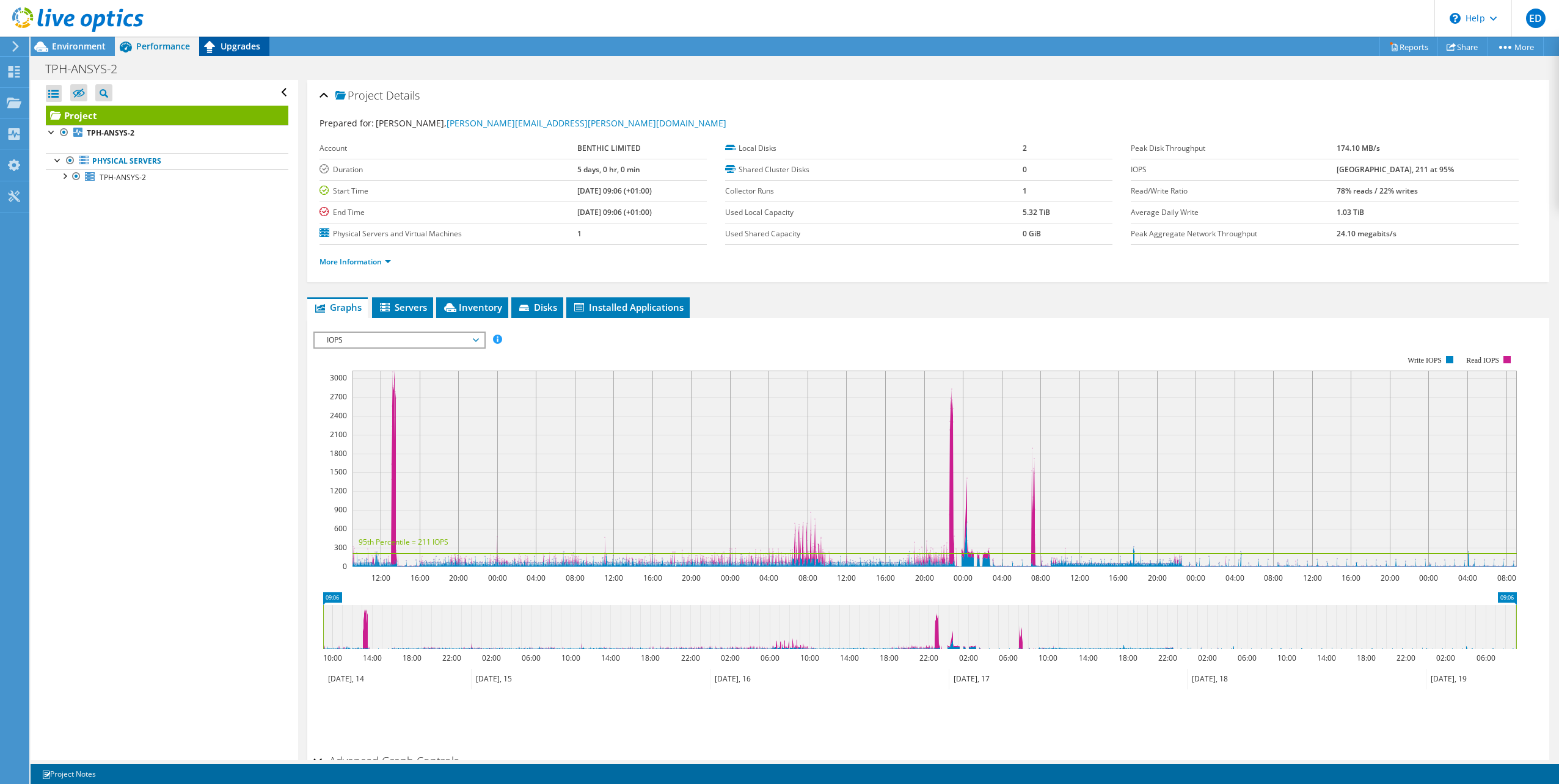
click at [238, 41] on span "Upgrades" at bounding box center [240, 46] width 39 height 11
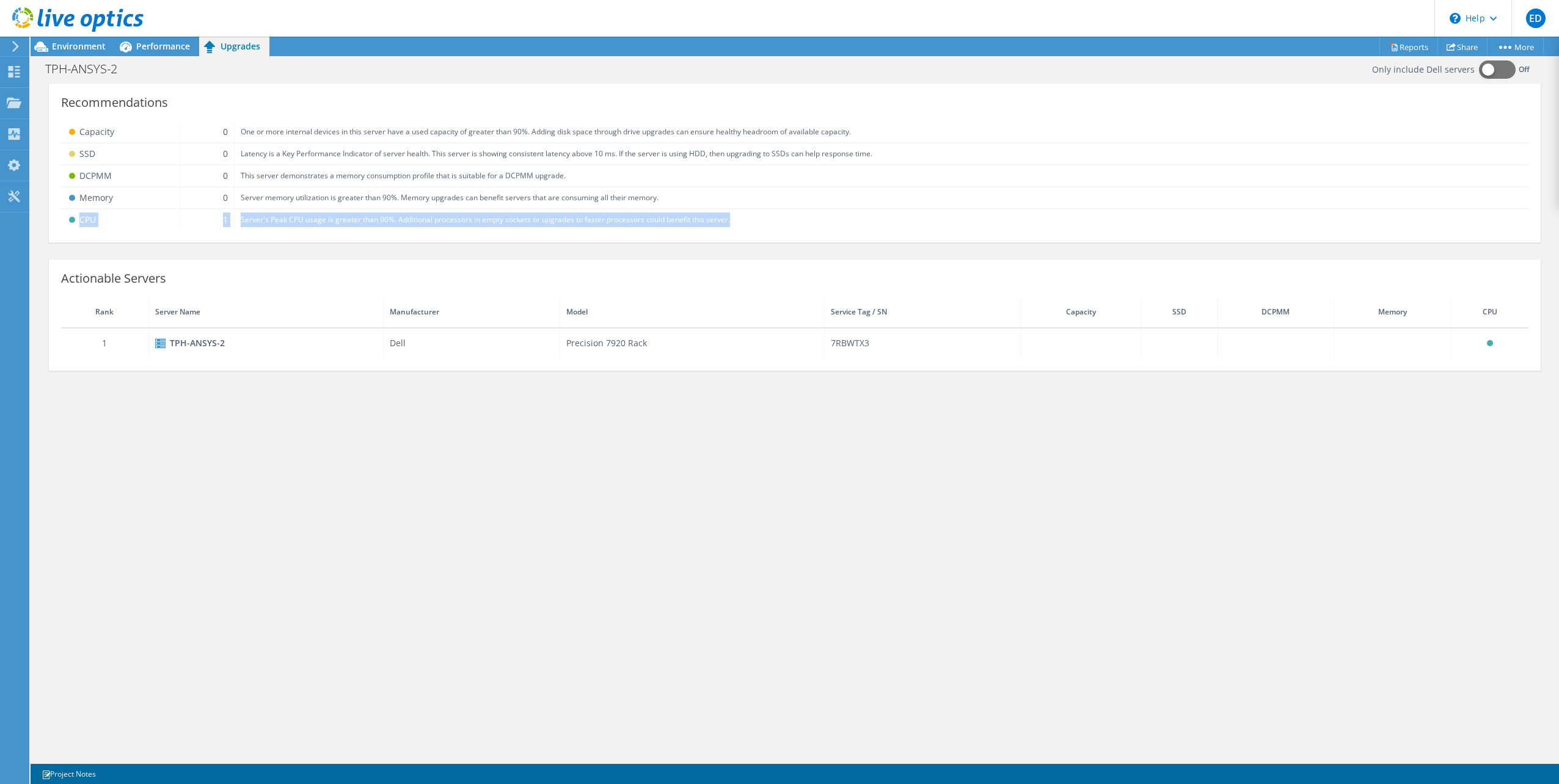
drag, startPoint x: 738, startPoint y: 221, endPoint x: 77, endPoint y: 219, distance: 661.0
click at [77, 219] on tr "CPU 1 Server's Peak CPU usage is greater than 90%. Additional processors in emp…" at bounding box center [794, 220] width 1467 height 21
click at [163, 48] on span "Performance" at bounding box center [162, 46] width 54 height 11
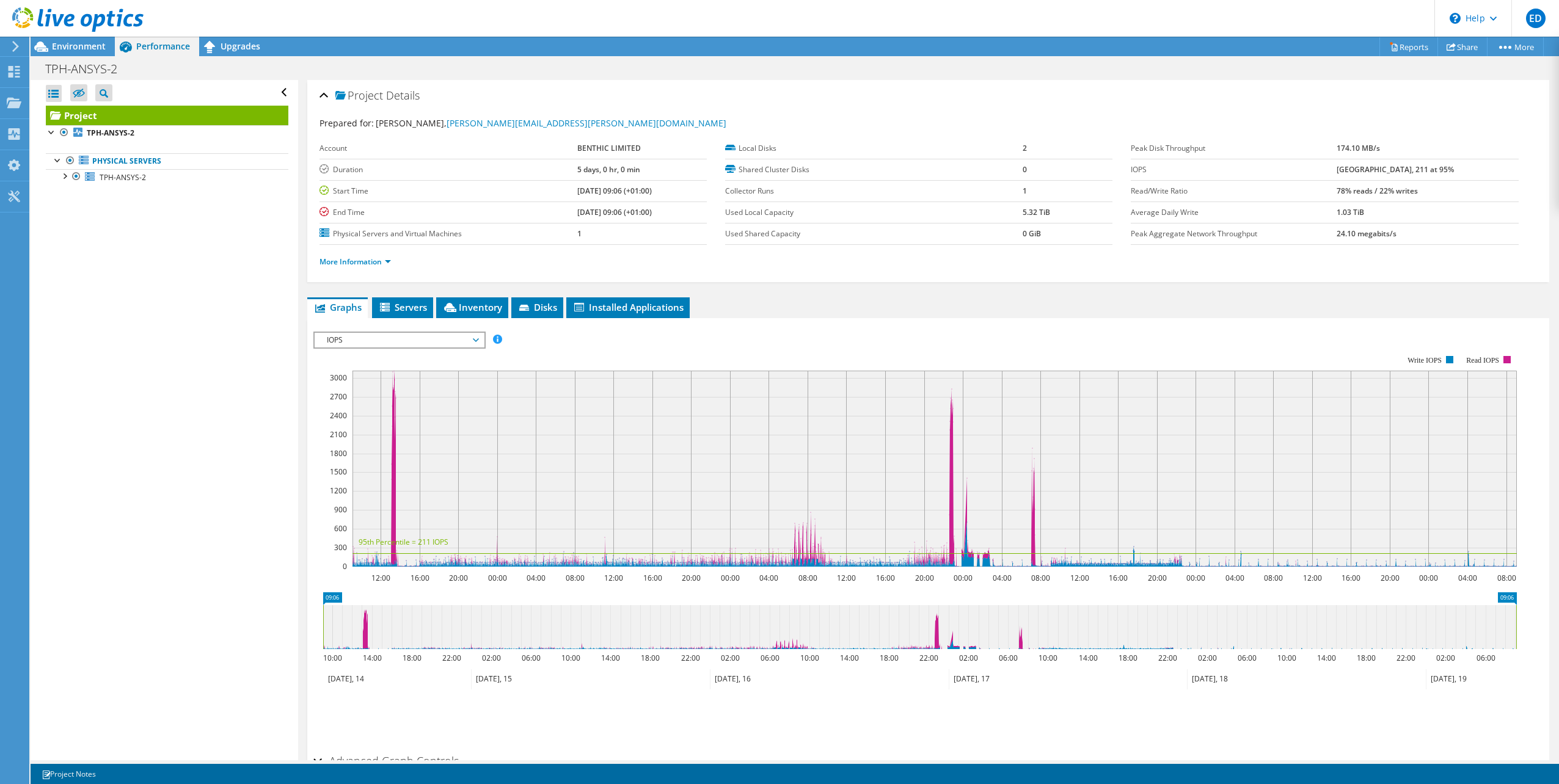
click at [409, 341] on span "IOPS" at bounding box center [399, 340] width 157 height 14
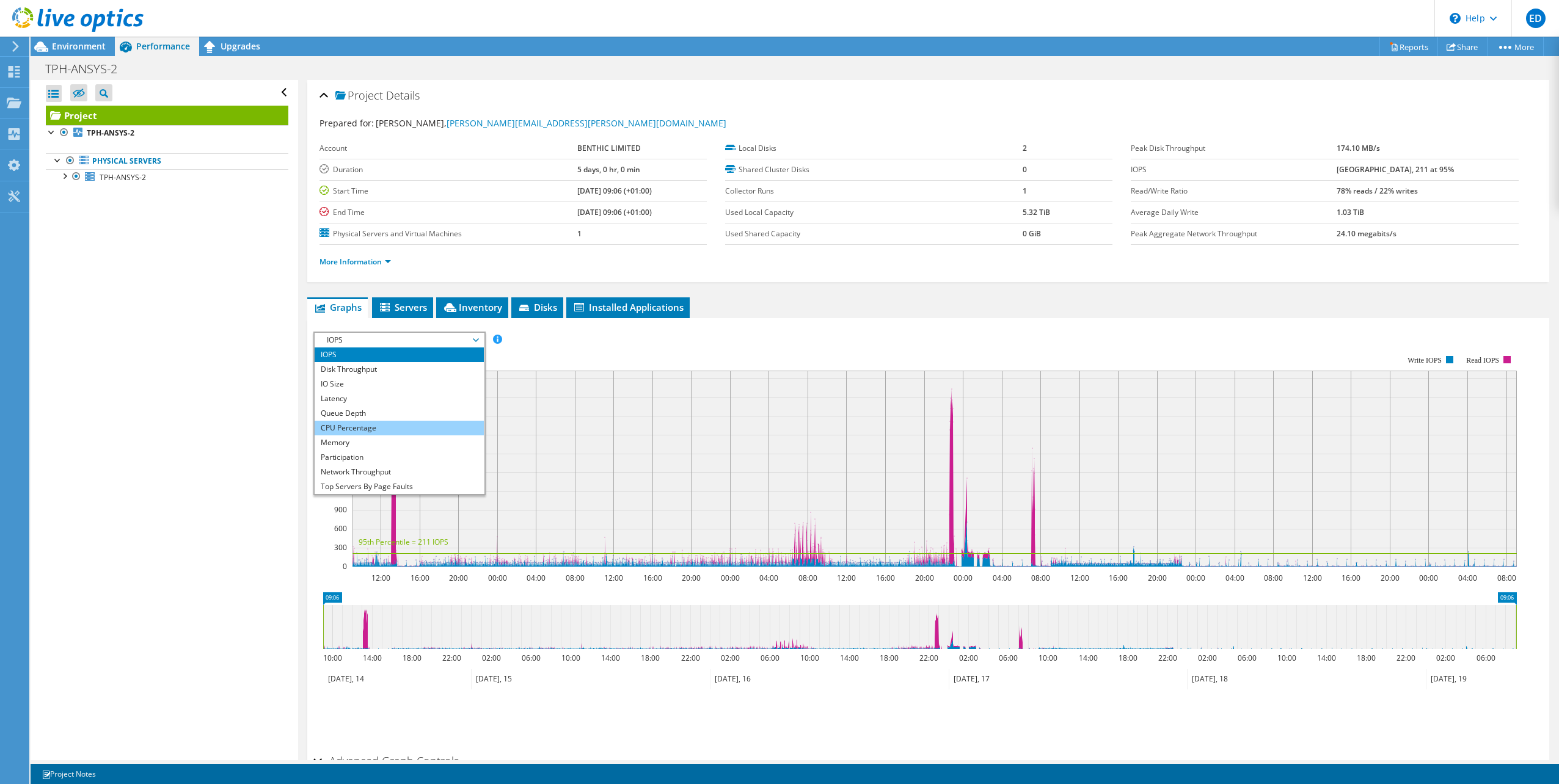
click at [370, 426] on li "CPU Percentage" at bounding box center [399, 428] width 169 height 14
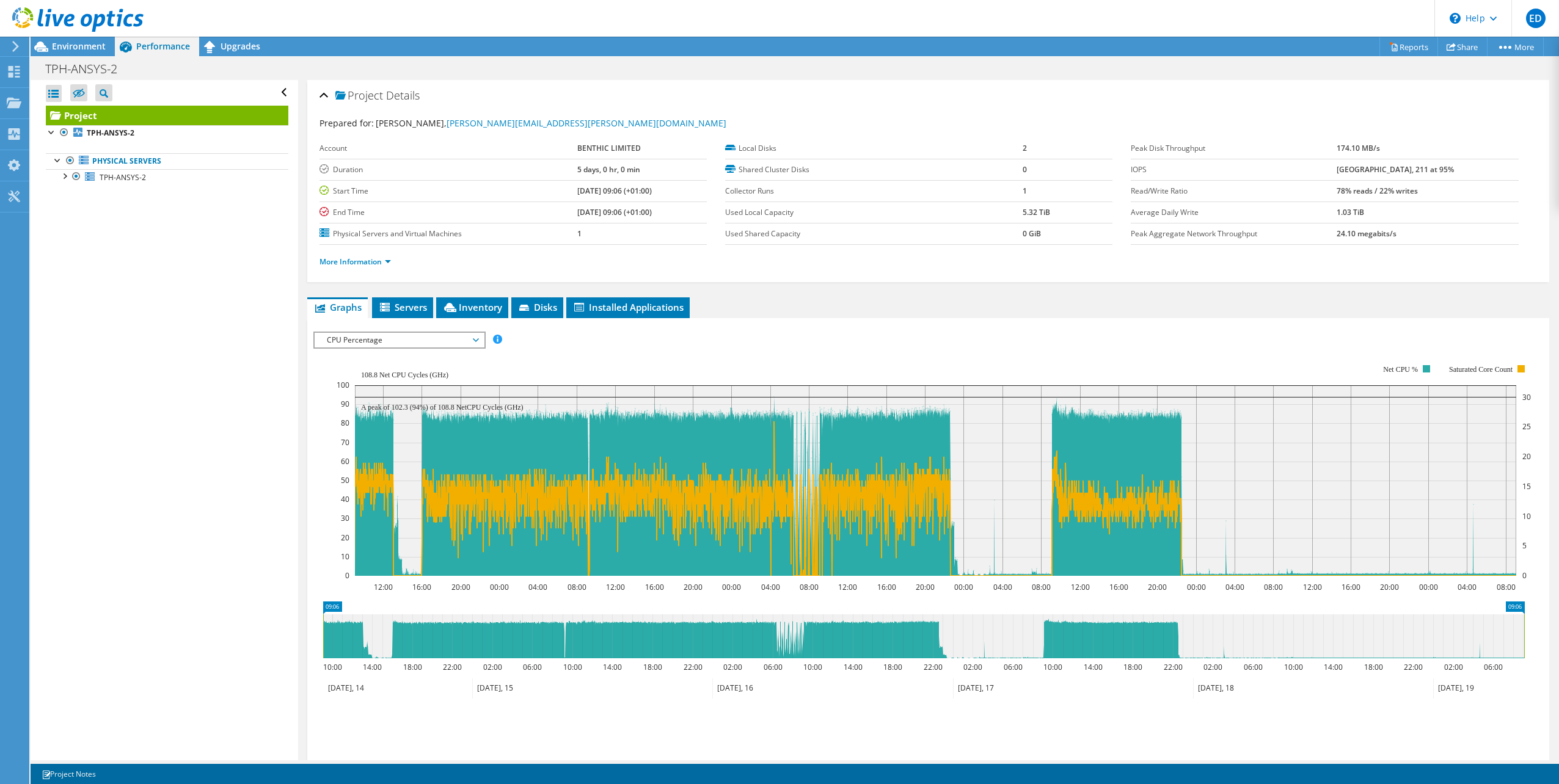
click at [57, 17] on icon at bounding box center [78, 19] width 132 height 25
